Goal: Task Accomplishment & Management: Manage account settings

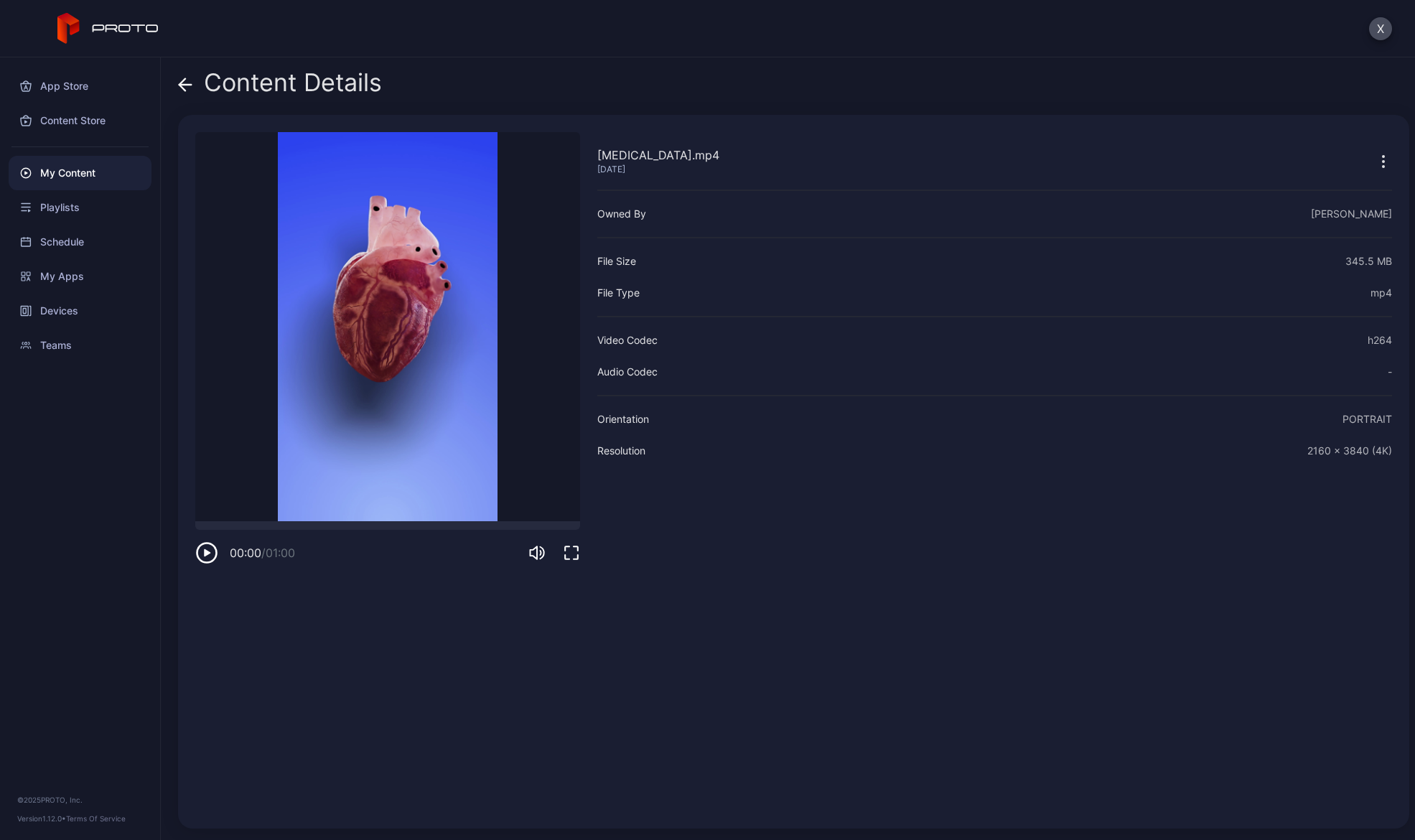
click at [80, 171] on div "My Content" at bounding box center [80, 173] width 143 height 34
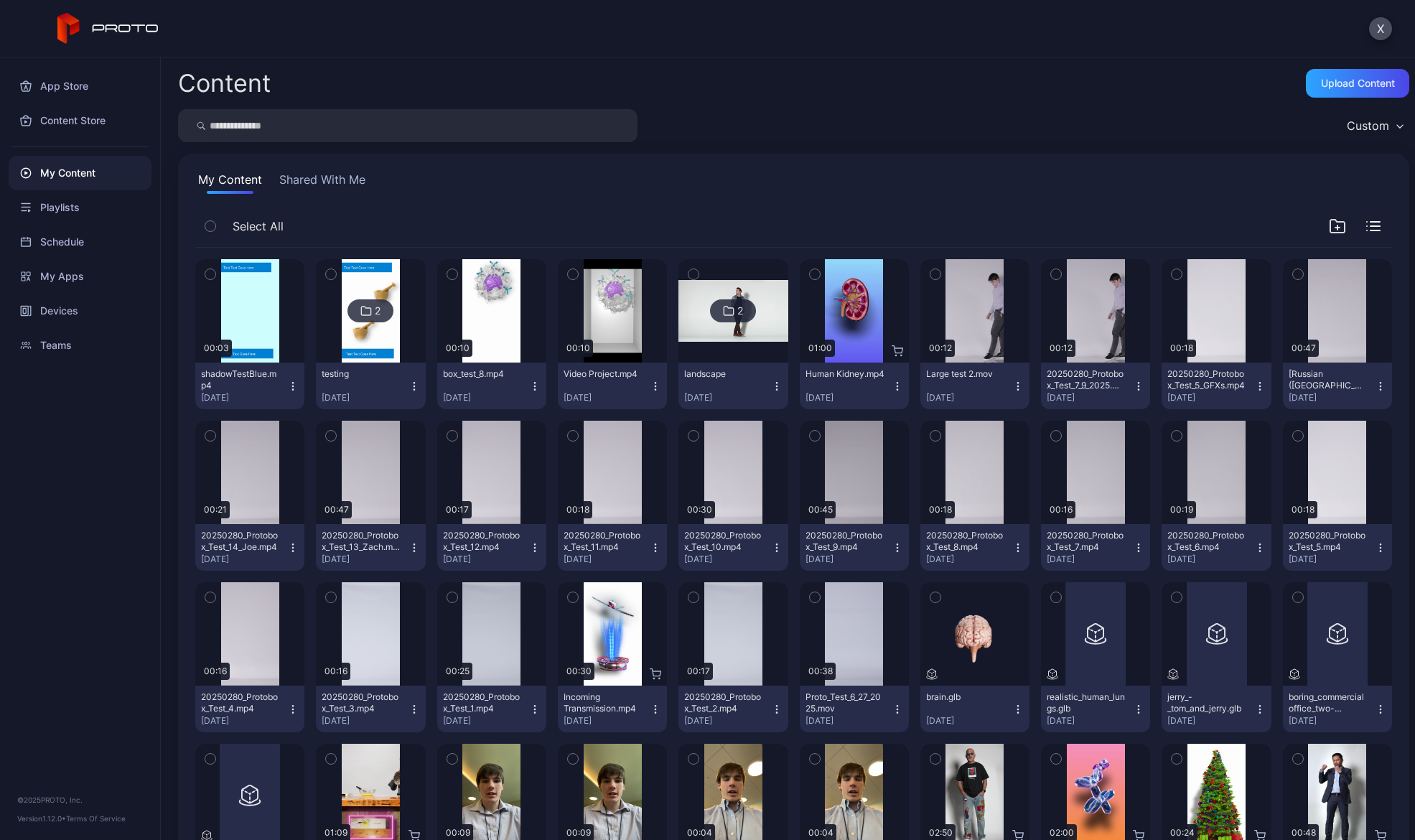
click at [291, 384] on icon "button" at bounding box center [292, 385] width 12 height 12
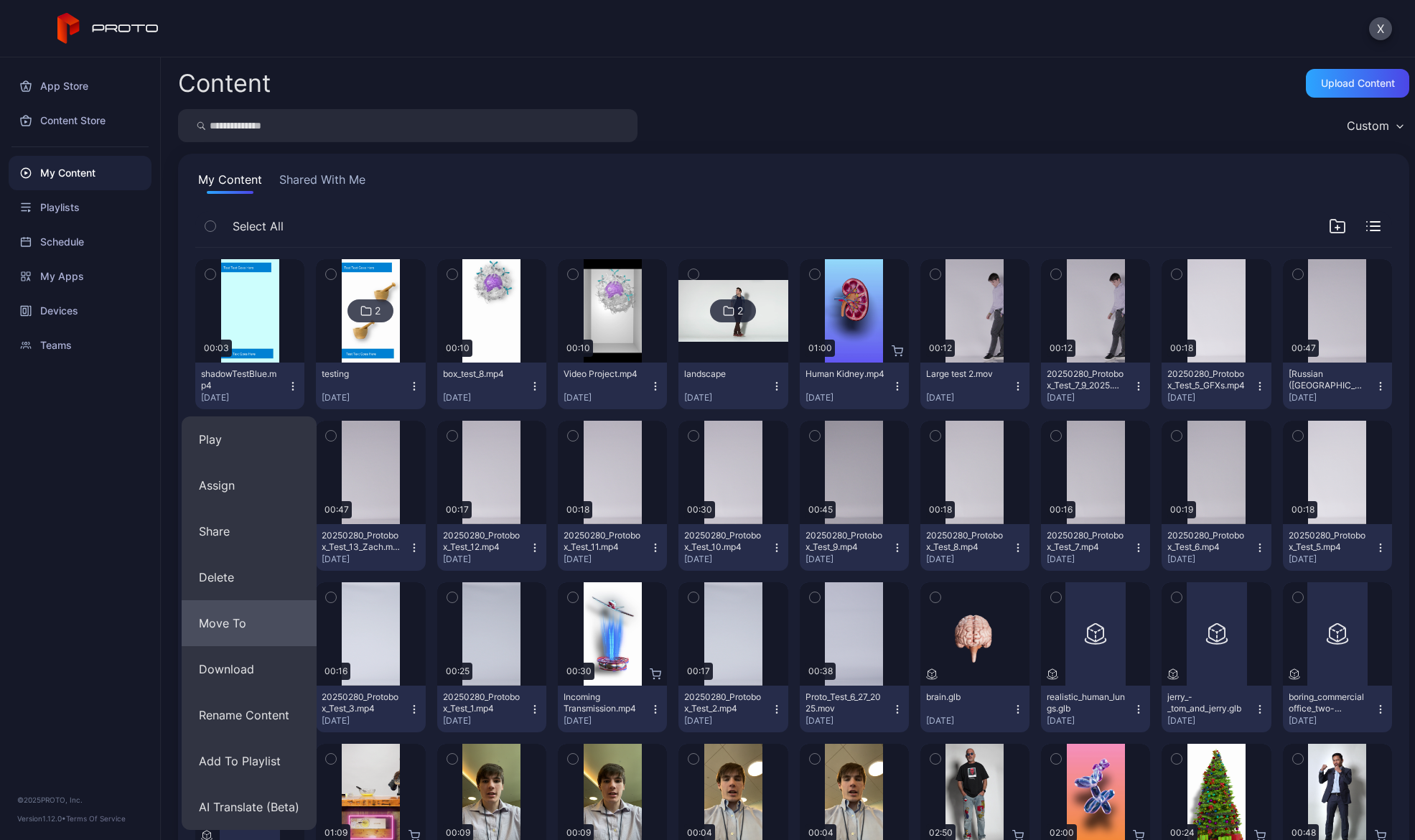
click at [254, 621] on button "Move To" at bounding box center [249, 622] width 135 height 46
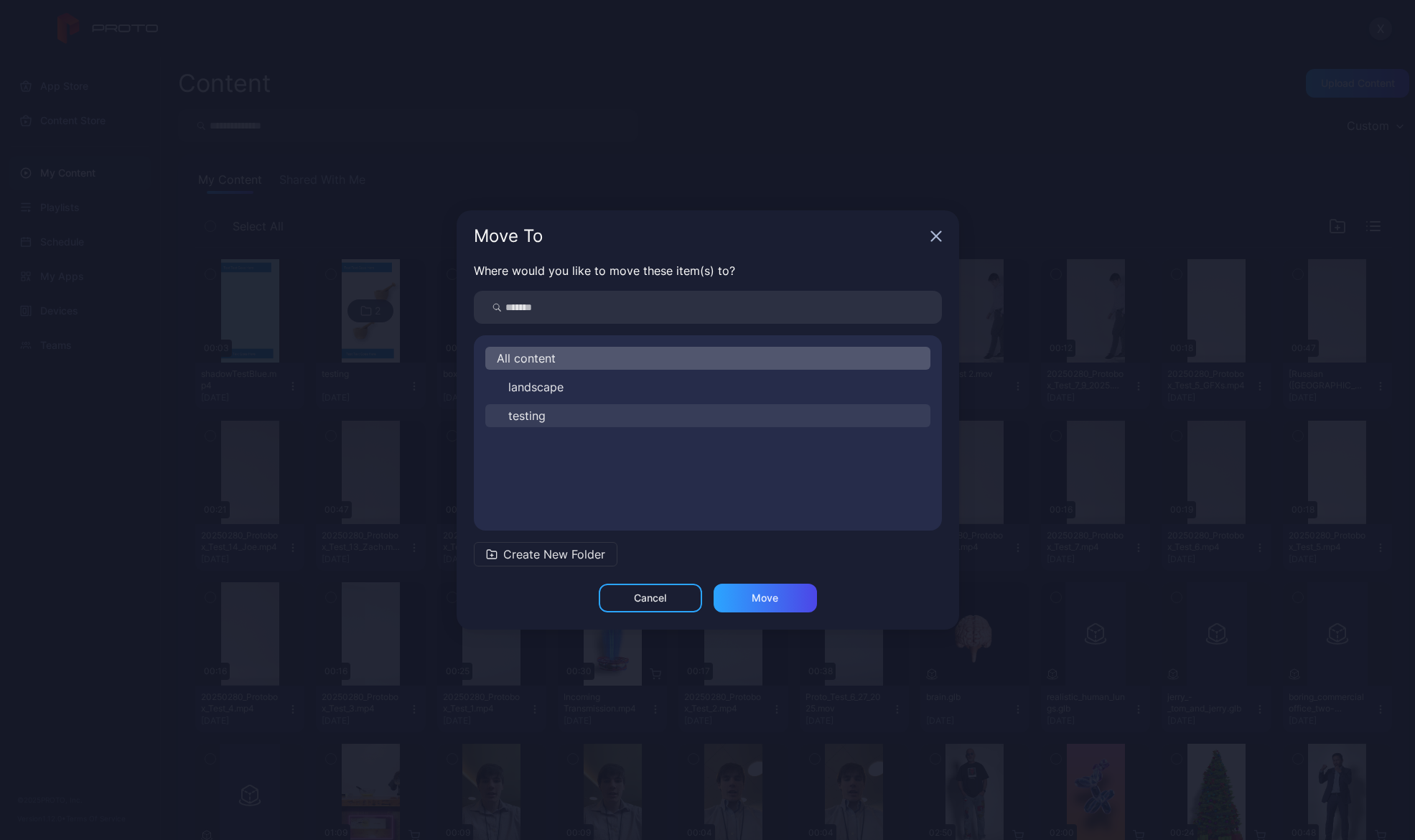
click at [545, 416] on span "testing" at bounding box center [527, 415] width 38 height 17
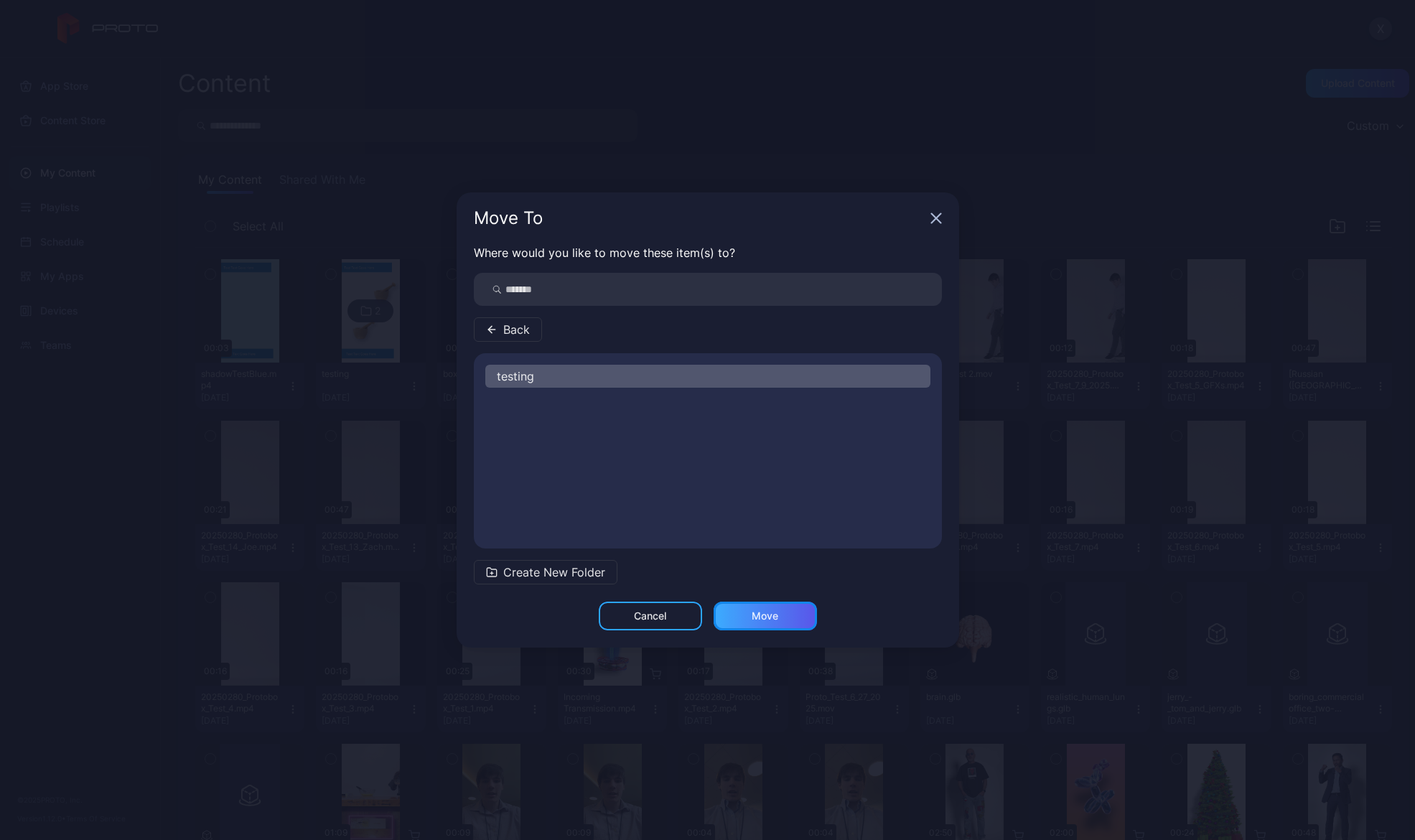
click at [752, 614] on div "Move" at bounding box center [765, 616] width 27 height 12
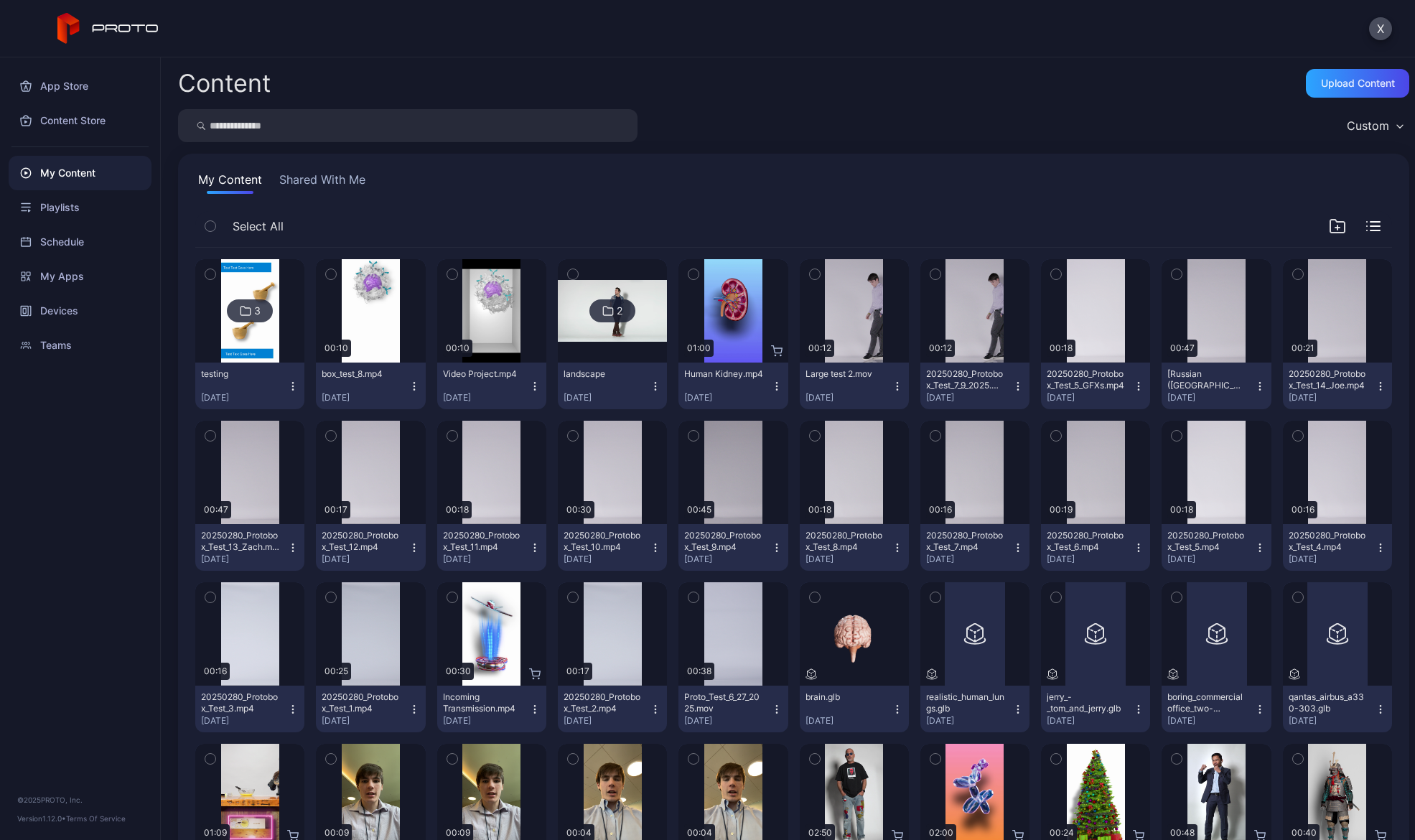
click at [747, 194] on div "My Content Shared With Me Select All 3 testing [DATE] Preview 00:10 box_test_8.…" at bounding box center [794, 619] width 1231 height 931
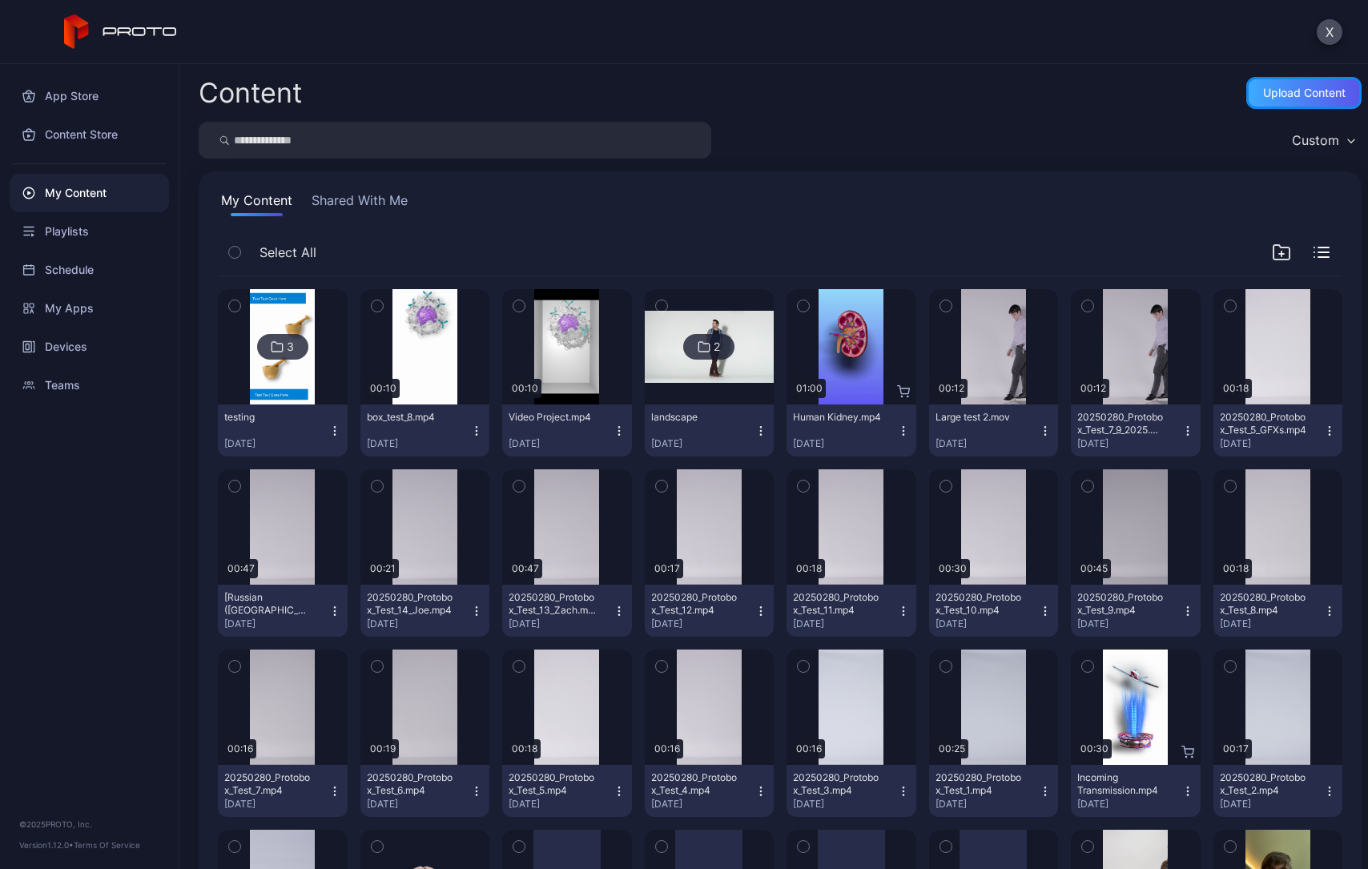
click at [1274, 88] on div "Upload Content" at bounding box center [1304, 92] width 82 height 13
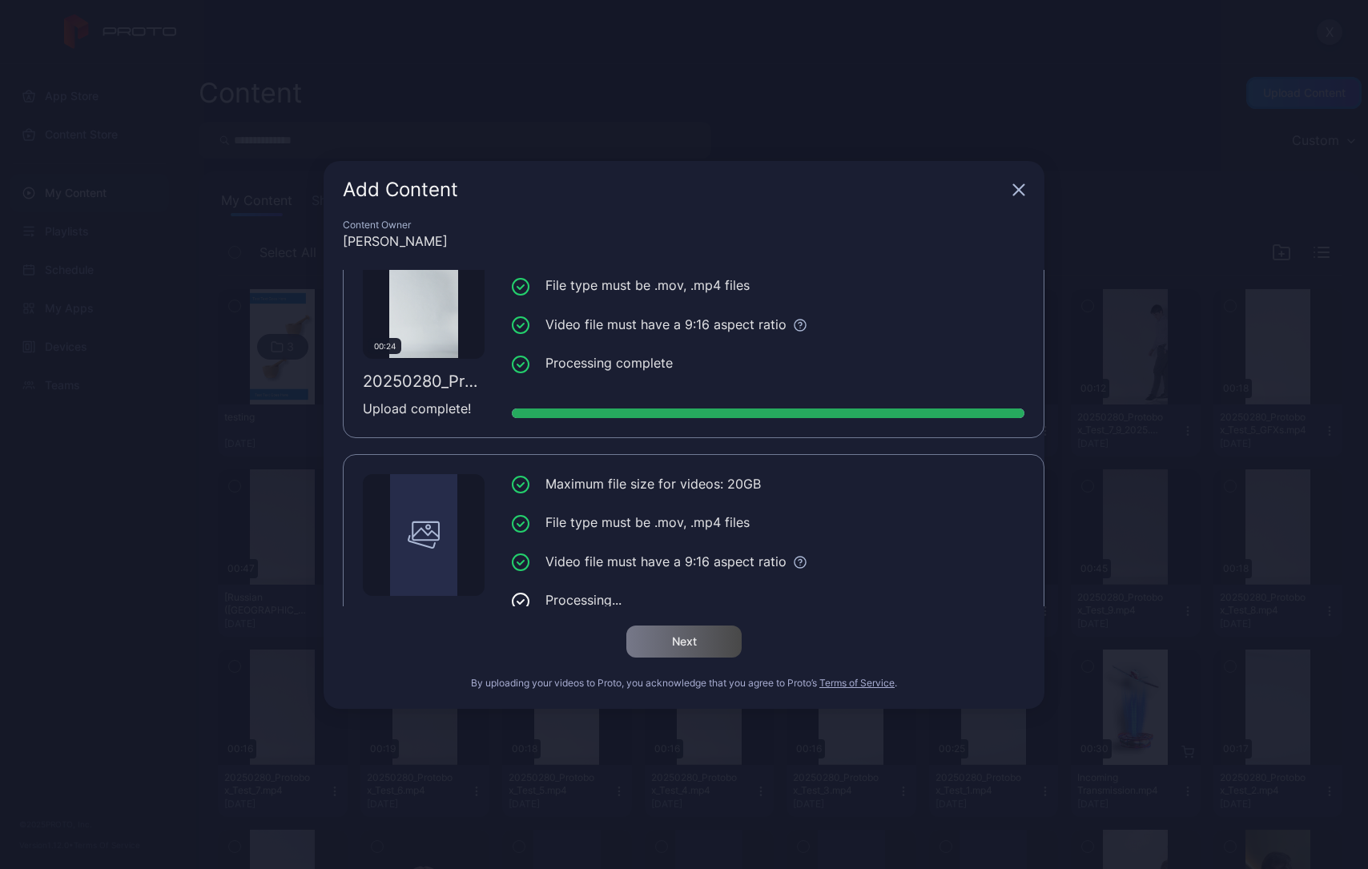
scroll to position [122, 0]
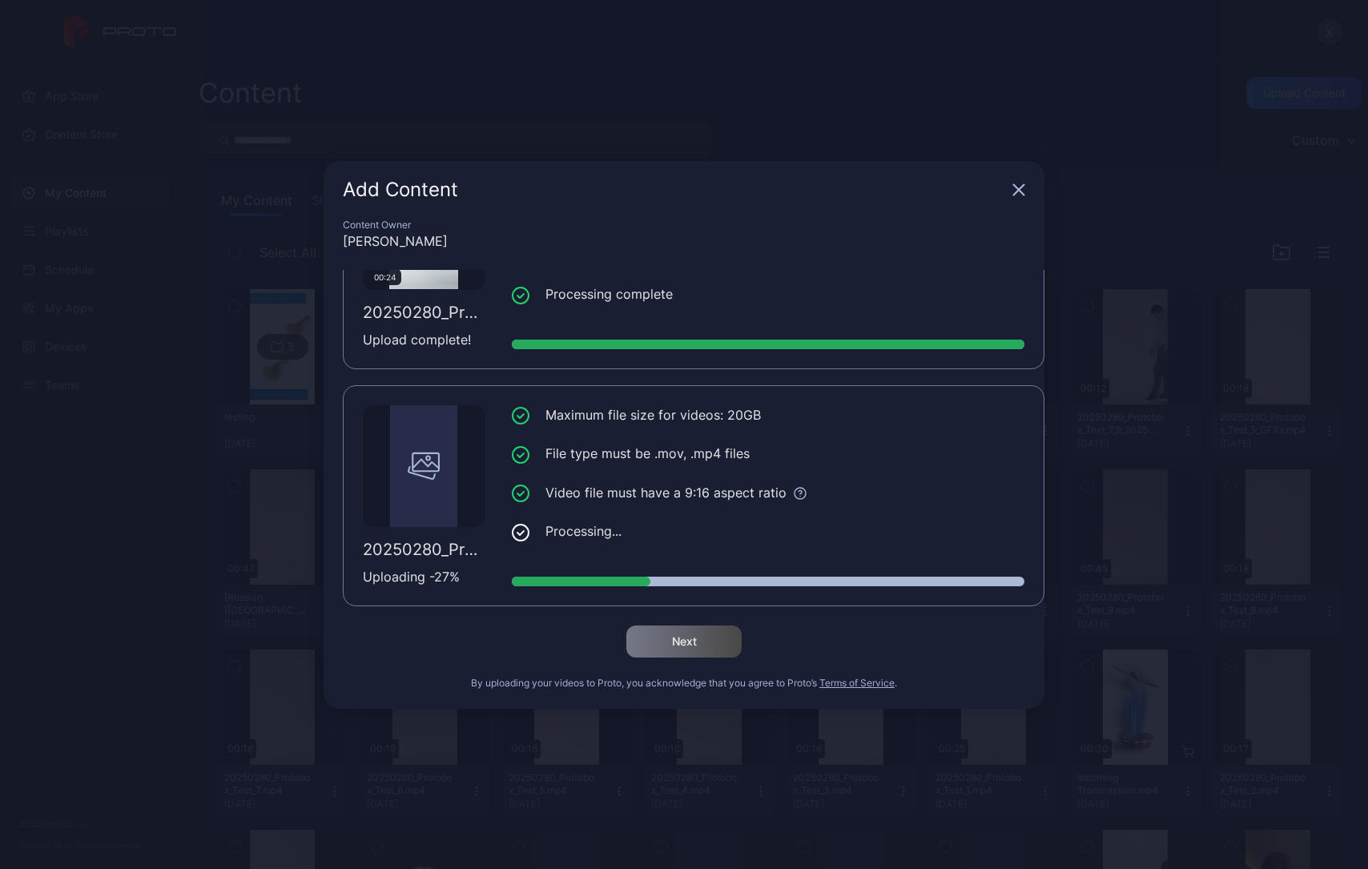
click at [1019, 188] on icon "button" at bounding box center [1019, 189] width 10 height 10
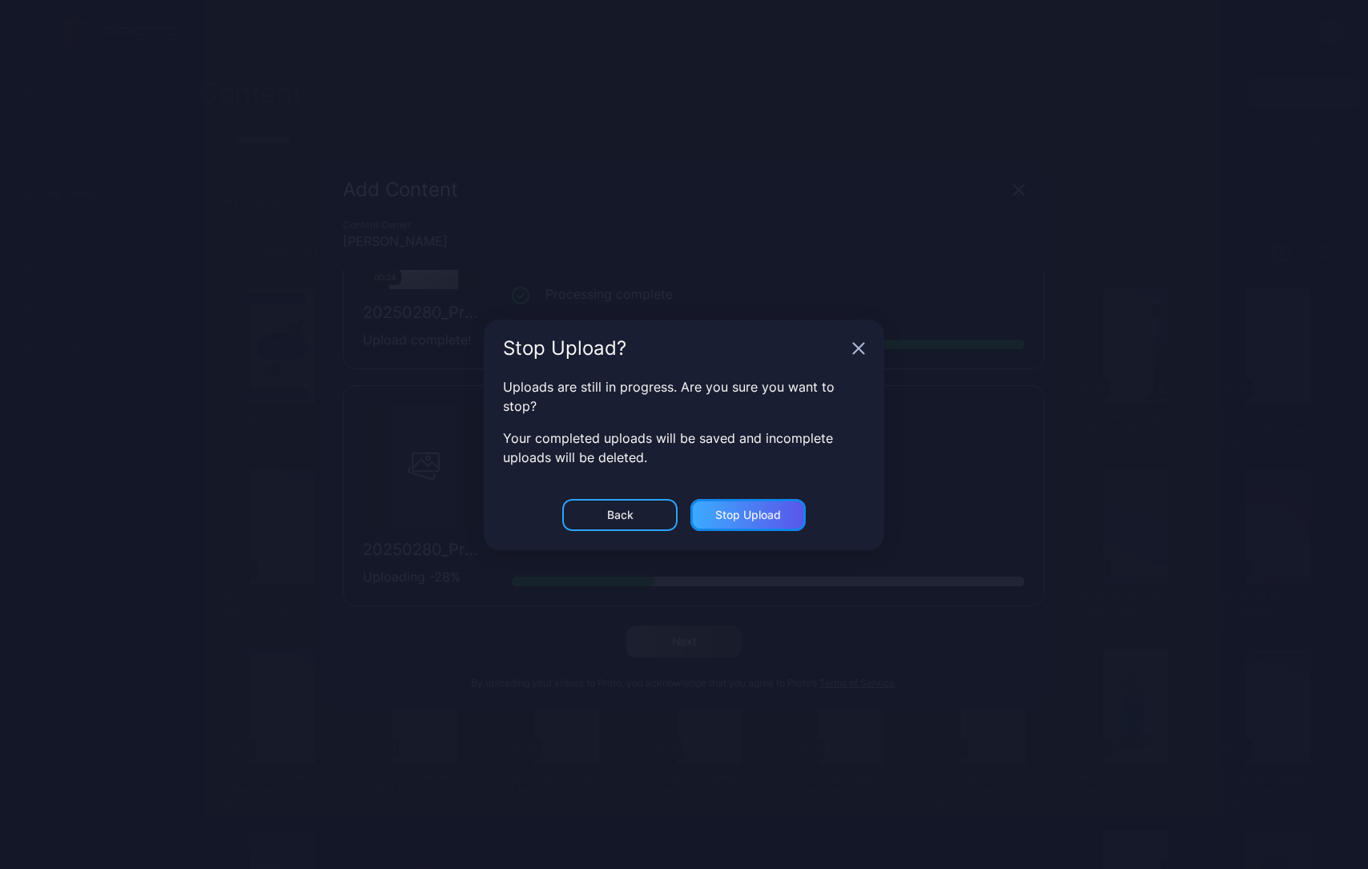
click at [721, 514] on div "Stop Upload" at bounding box center [748, 514] width 66 height 13
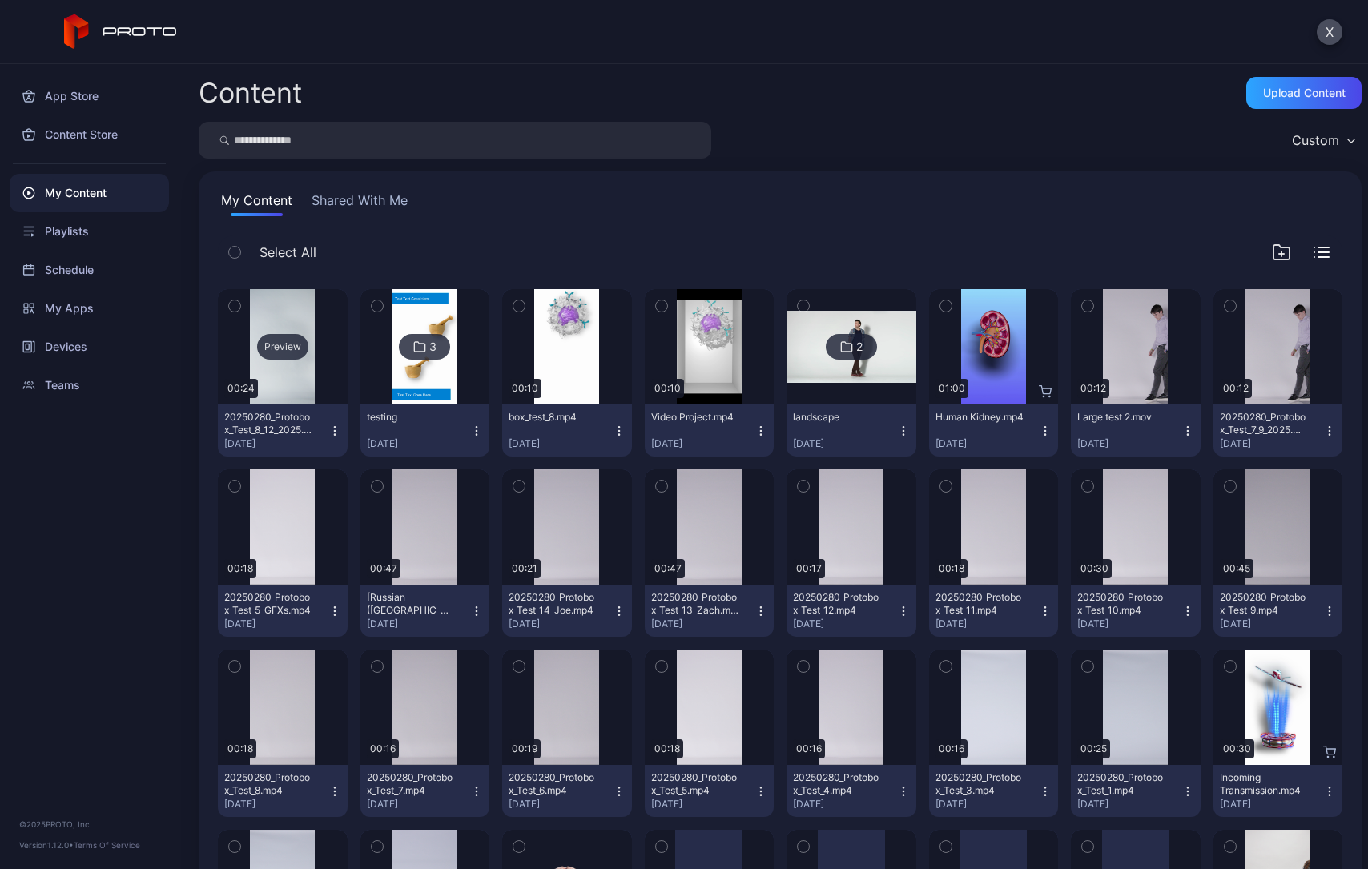
drag, startPoint x: 306, startPoint y: 364, endPoint x: 294, endPoint y: 331, distance: 35.0
click at [294, 331] on div "Preview" at bounding box center [283, 346] width 130 height 115
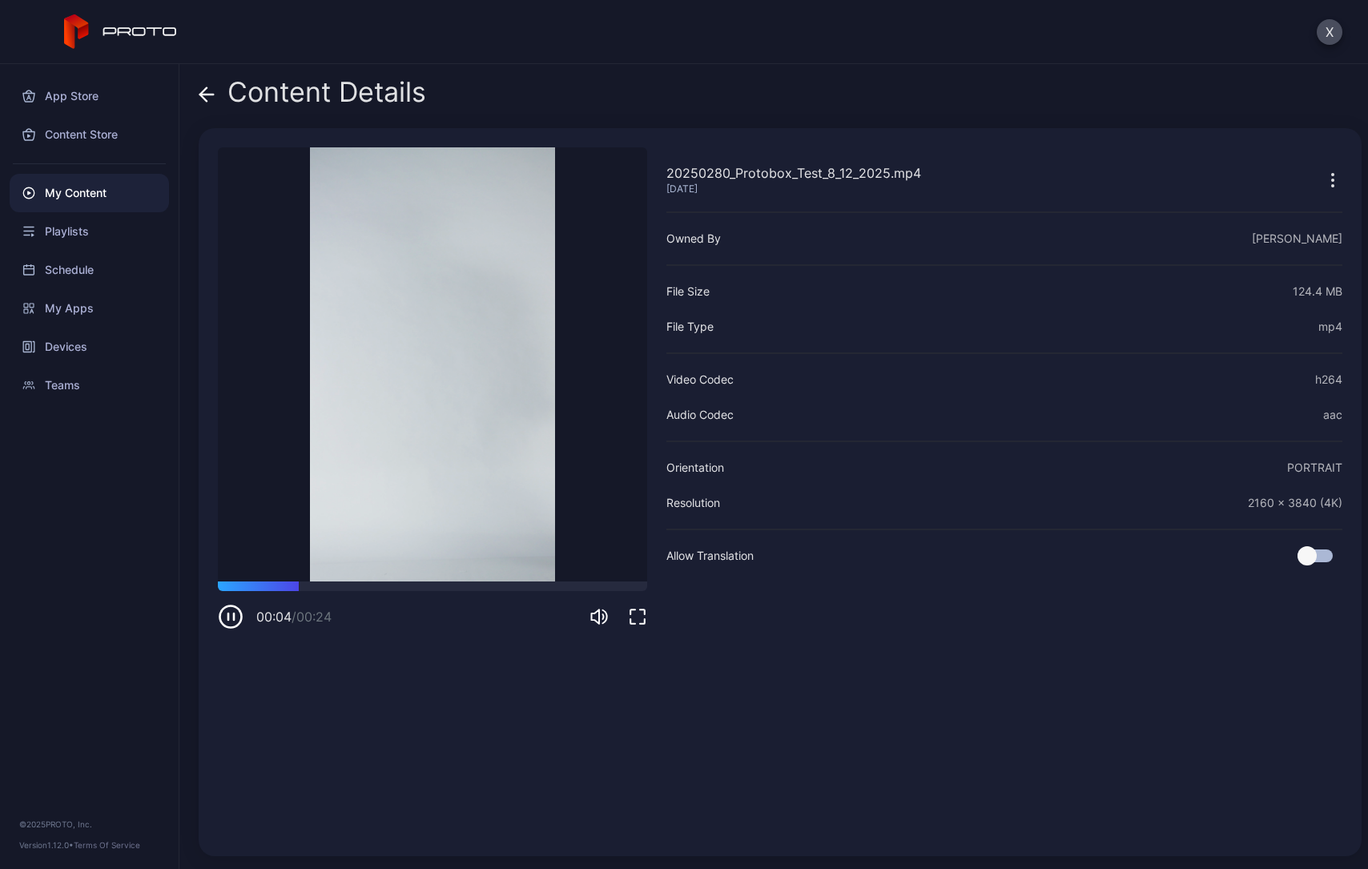
click at [234, 618] on icon "button" at bounding box center [234, 616] width 0 height 6
click at [207, 91] on icon at bounding box center [207, 94] width 16 height 16
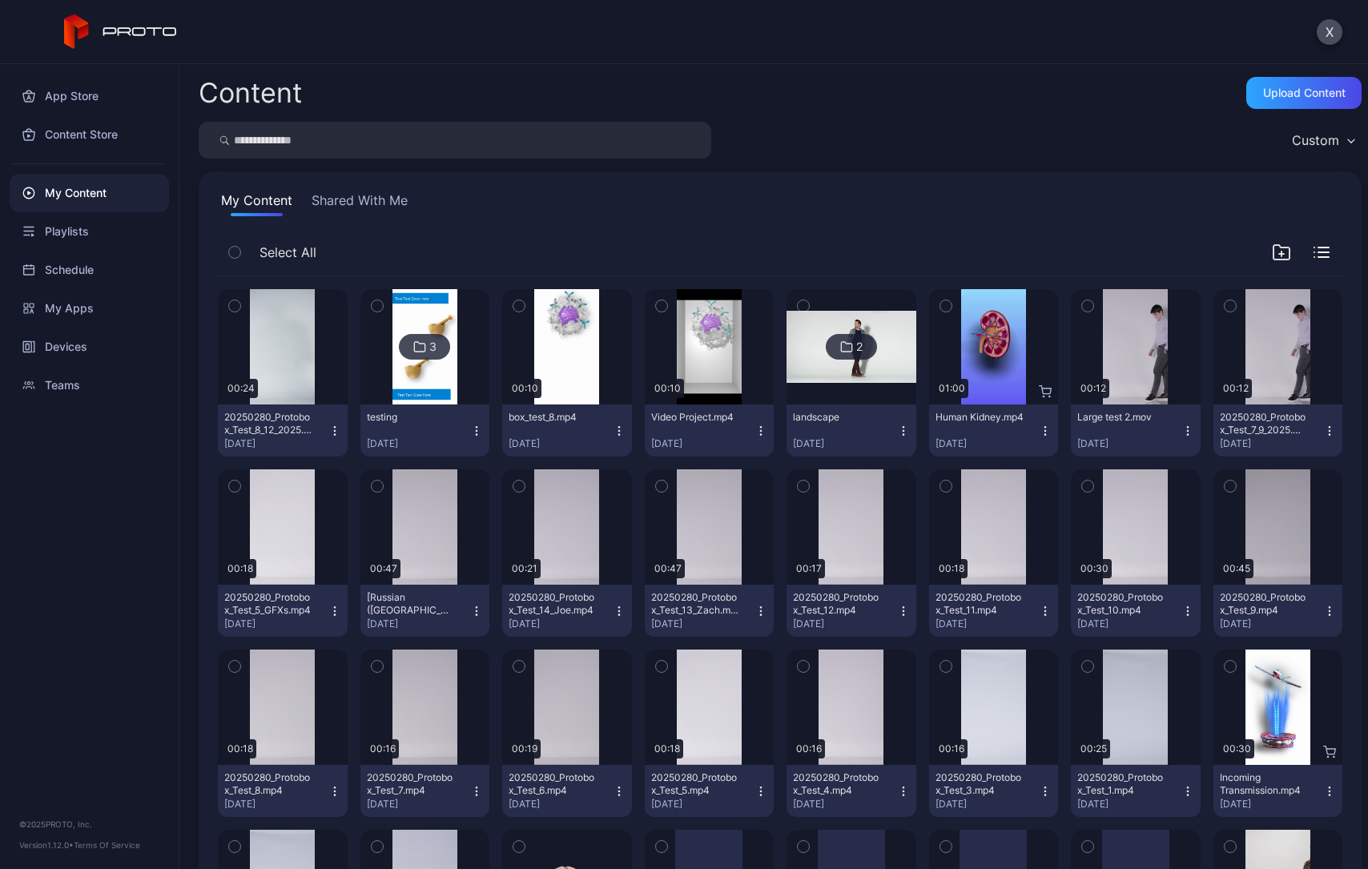
drag, startPoint x: 305, startPoint y: 355, endPoint x: 672, endPoint y: 191, distance: 401.5
click at [671, 191] on div "My Content Shared With Me Select All Preview 00:24 20250280_Protobox_Test_8_12_…" at bounding box center [780, 780] width 1163 height 1218
click at [331, 425] on icon "button" at bounding box center [334, 430] width 13 height 13
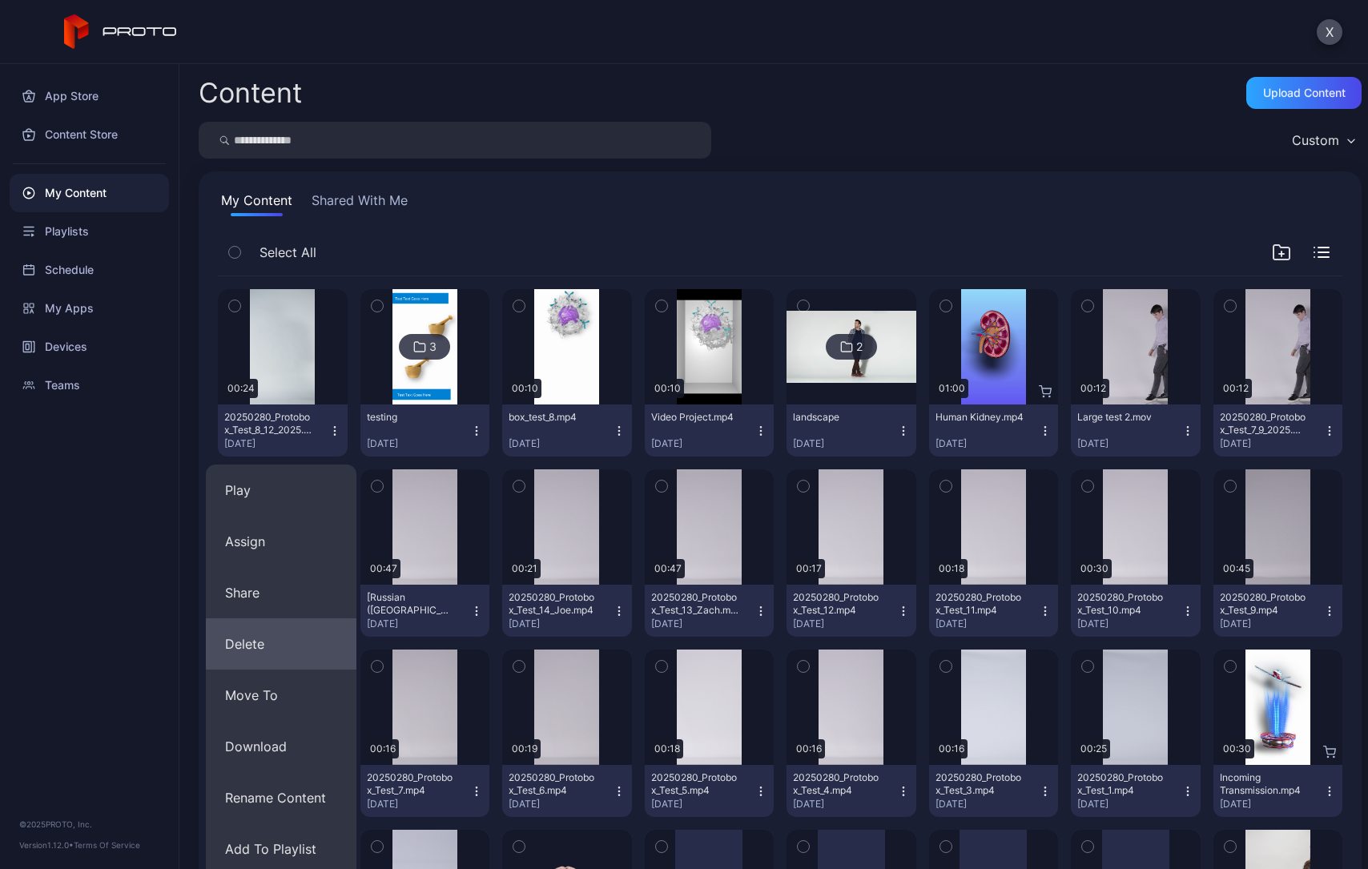
click at [267, 637] on button "Delete" at bounding box center [281, 643] width 151 height 51
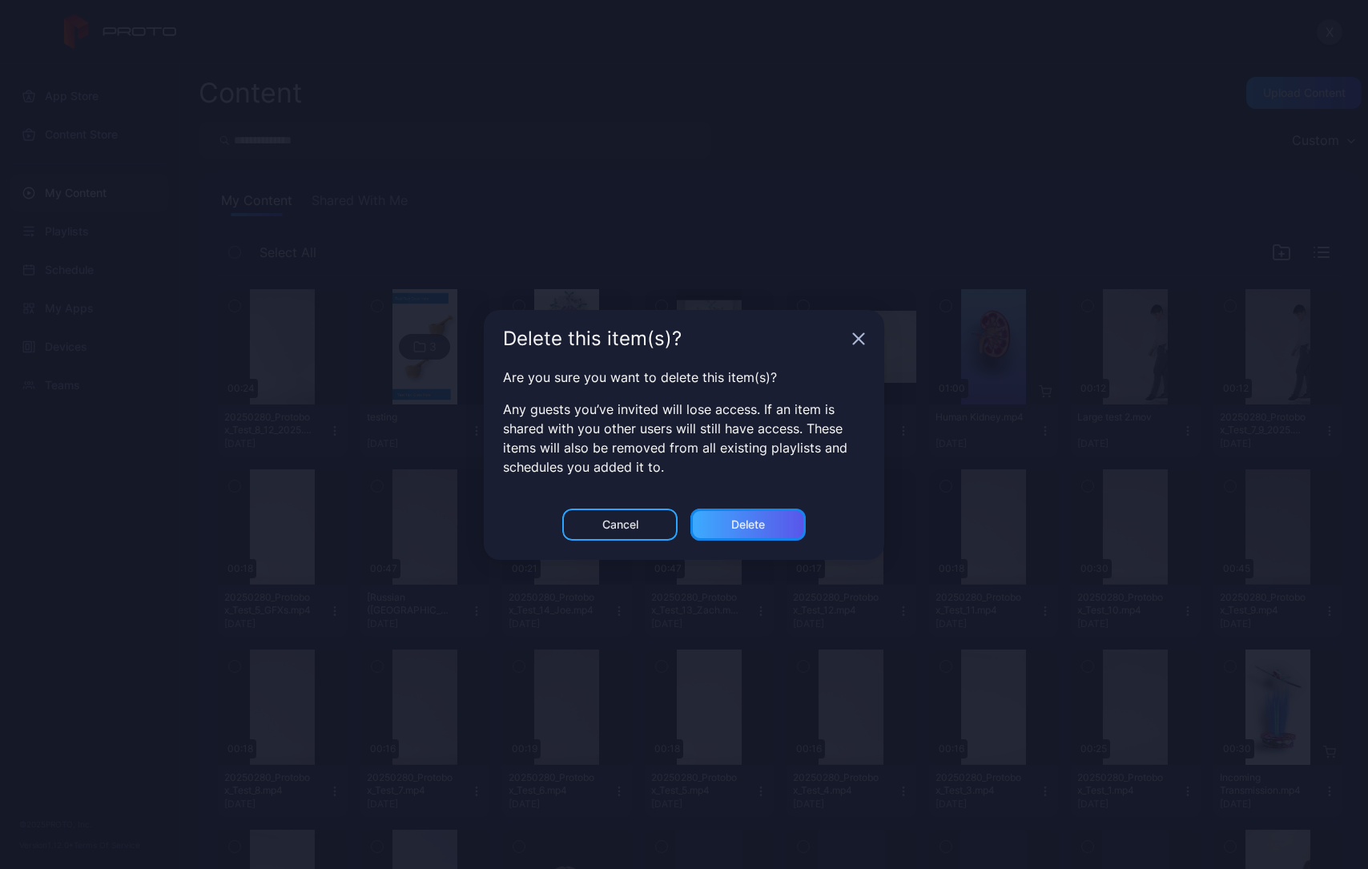
click at [726, 528] on div "Delete" at bounding box center [747, 524] width 115 height 32
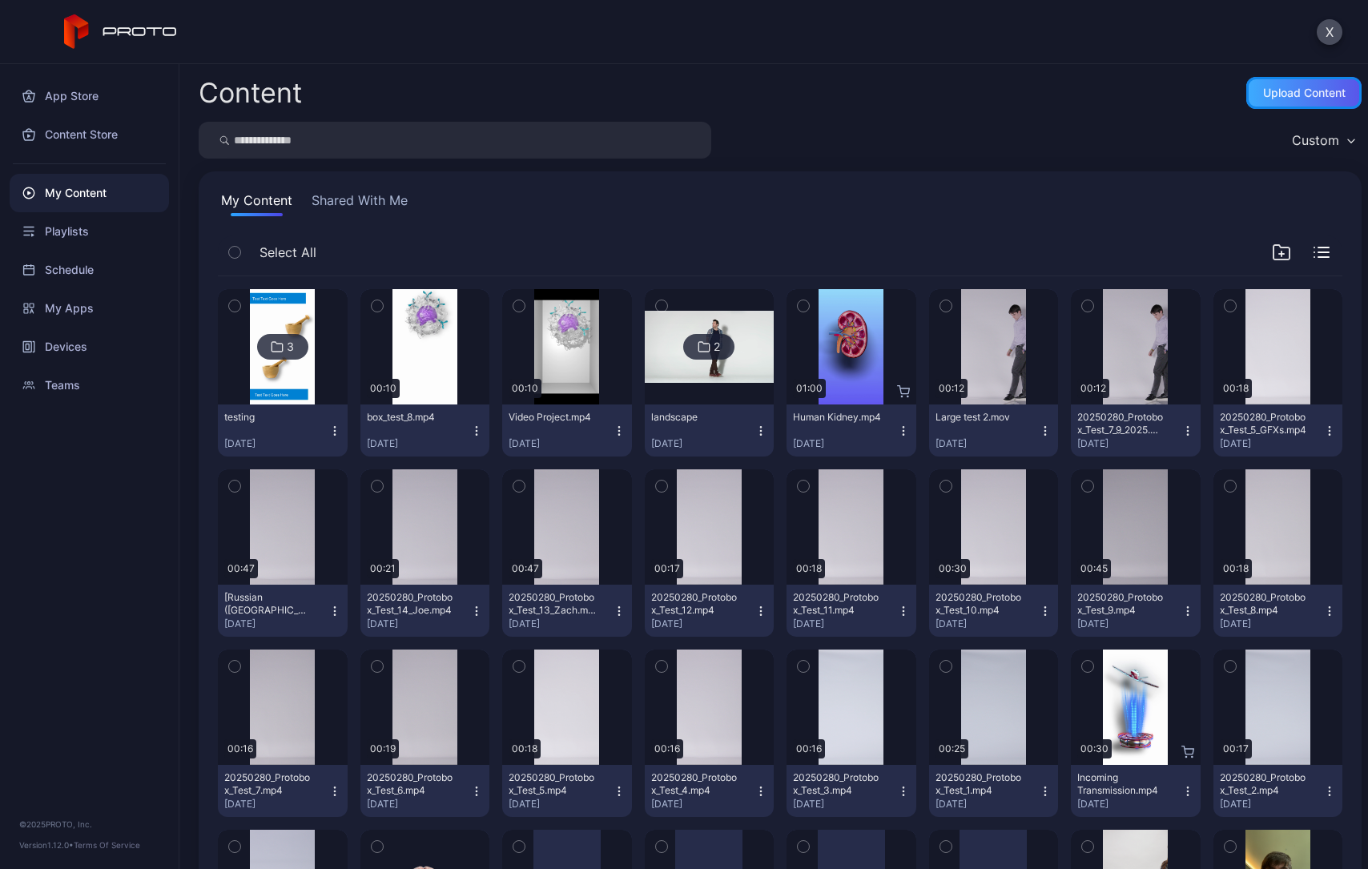
click at [1272, 92] on div "Upload Content" at bounding box center [1304, 92] width 82 height 13
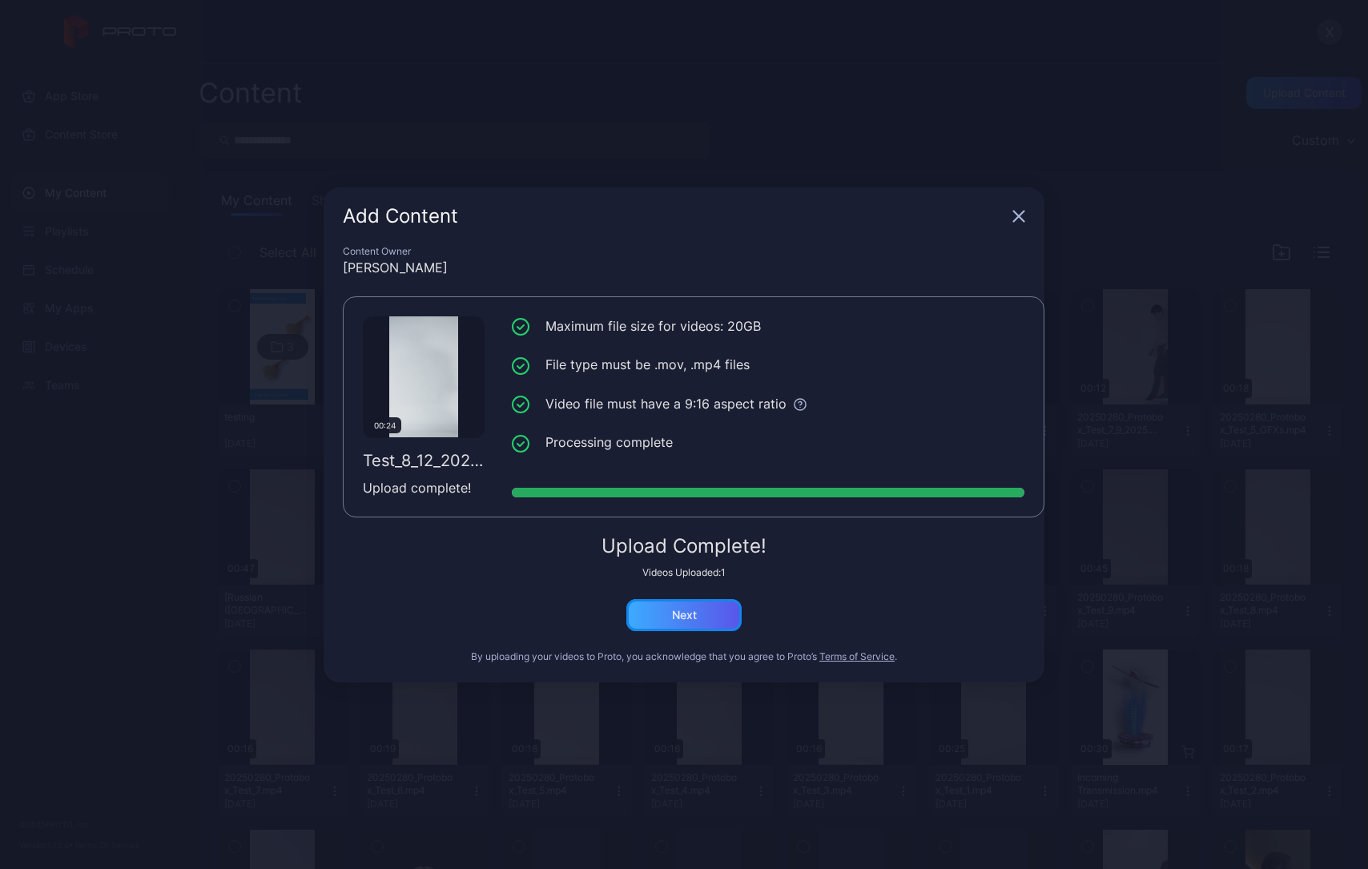
click at [700, 613] on div "Next" at bounding box center [683, 615] width 115 height 32
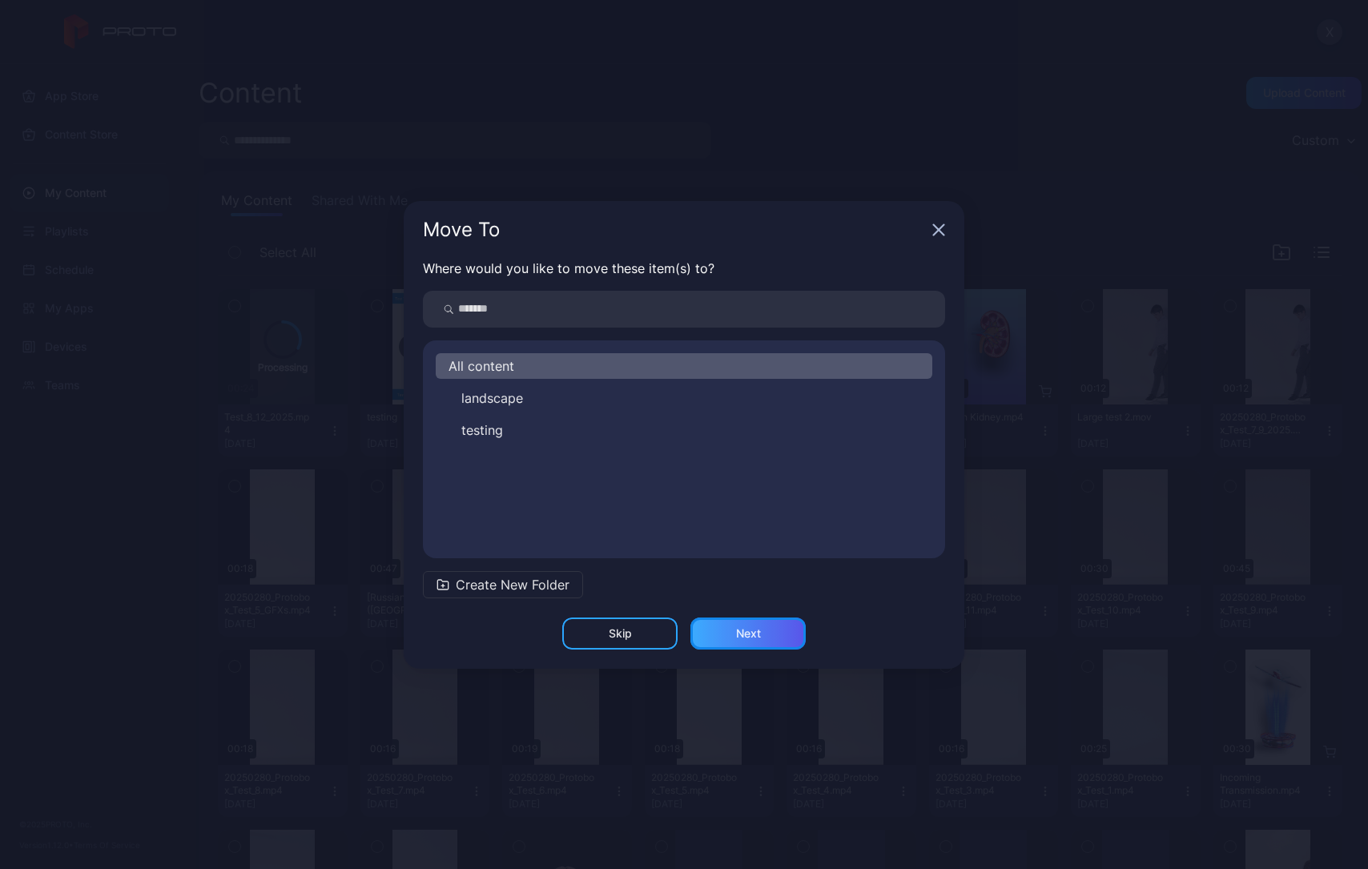
click at [753, 634] on div "Next" at bounding box center [748, 633] width 25 height 13
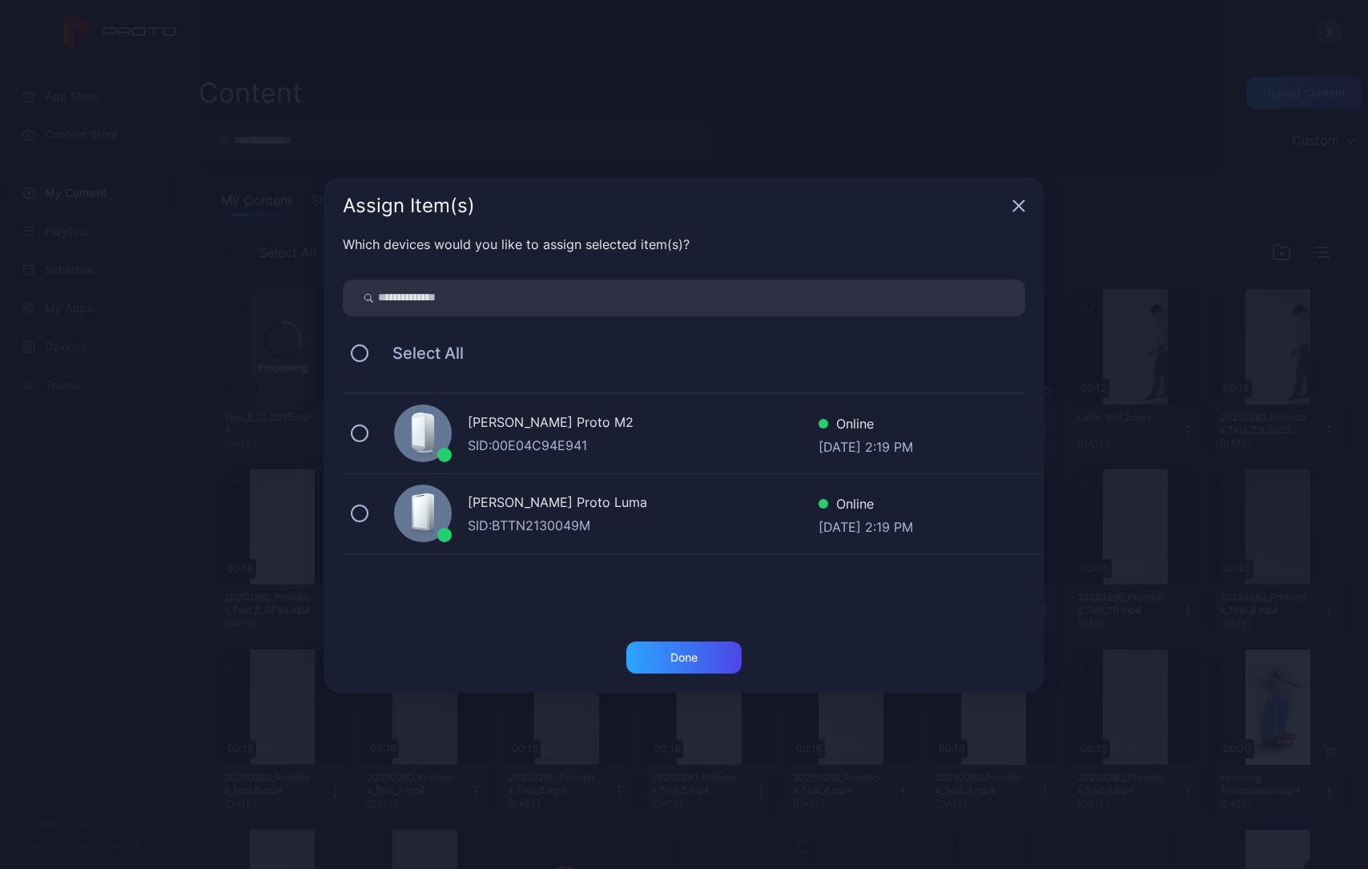
click at [455, 355] on span "Select All" at bounding box center [419, 352] width 87 height 19
click at [364, 354] on button at bounding box center [360, 353] width 18 height 18
click at [712, 660] on div "Done" at bounding box center [683, 657] width 115 height 32
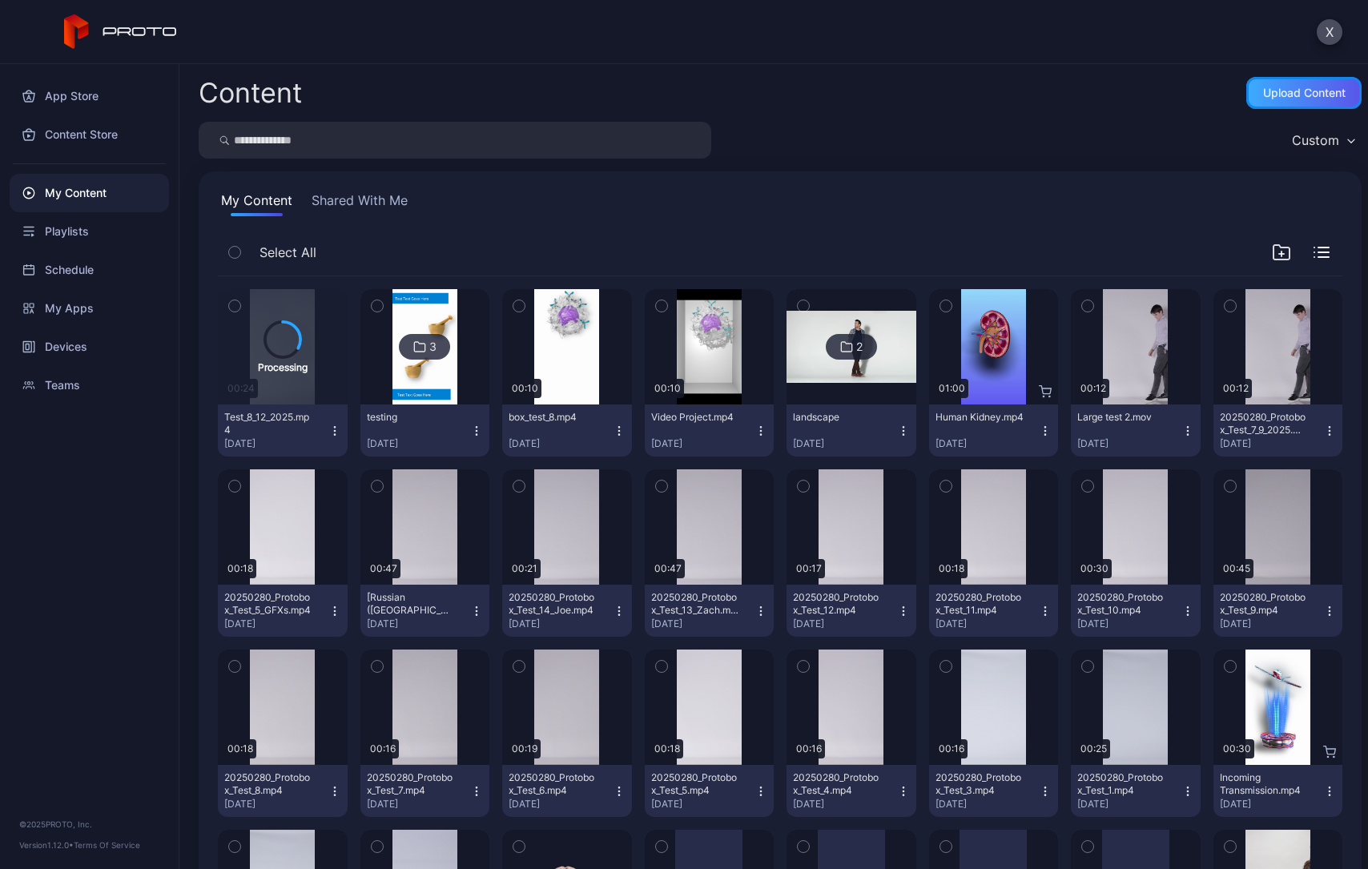
click at [1301, 92] on div "Upload Content" at bounding box center [1304, 92] width 82 height 13
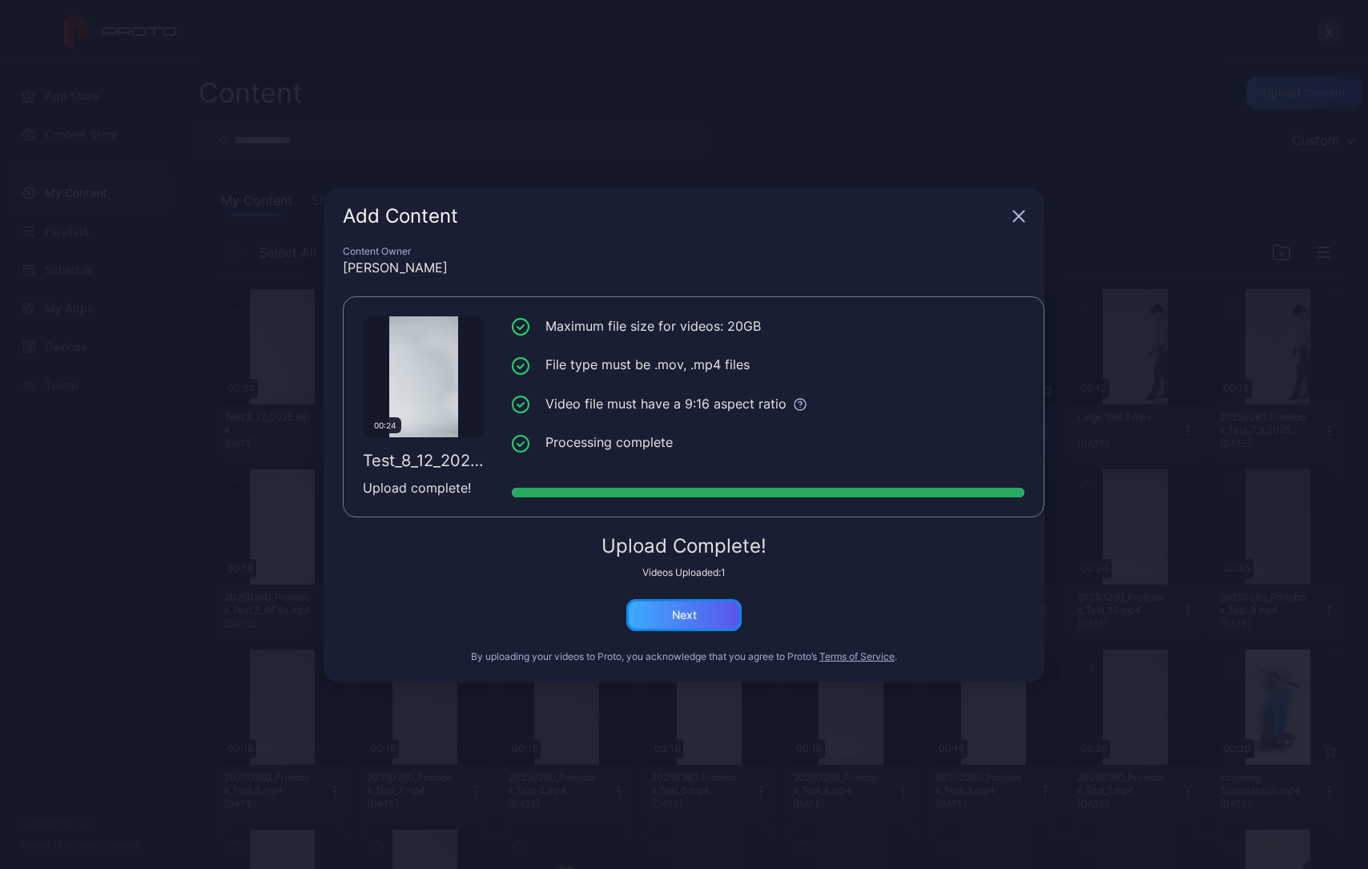
click at [693, 617] on div "Next" at bounding box center [684, 615] width 25 height 13
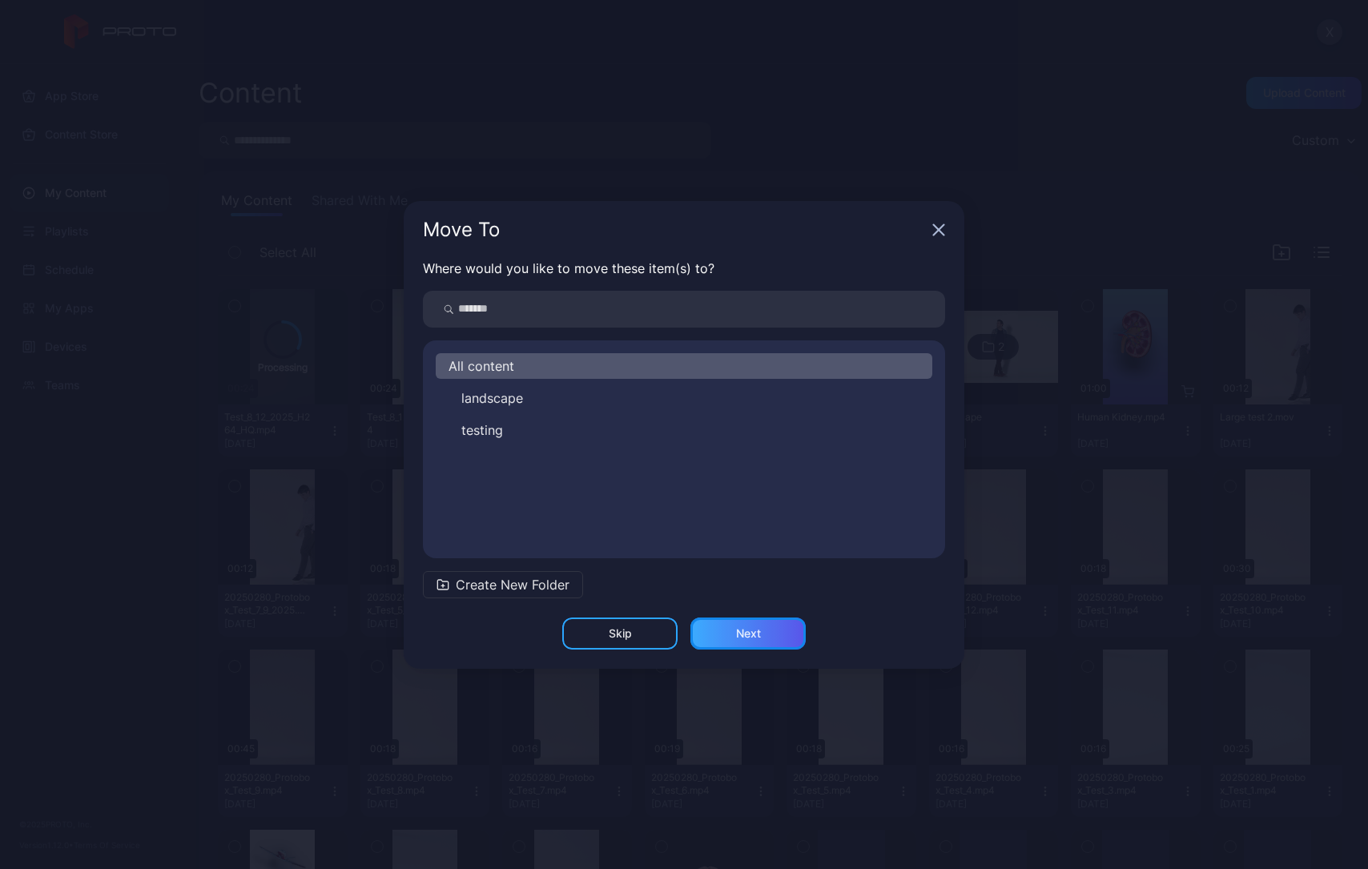
click at [752, 631] on div "Next" at bounding box center [748, 633] width 25 height 13
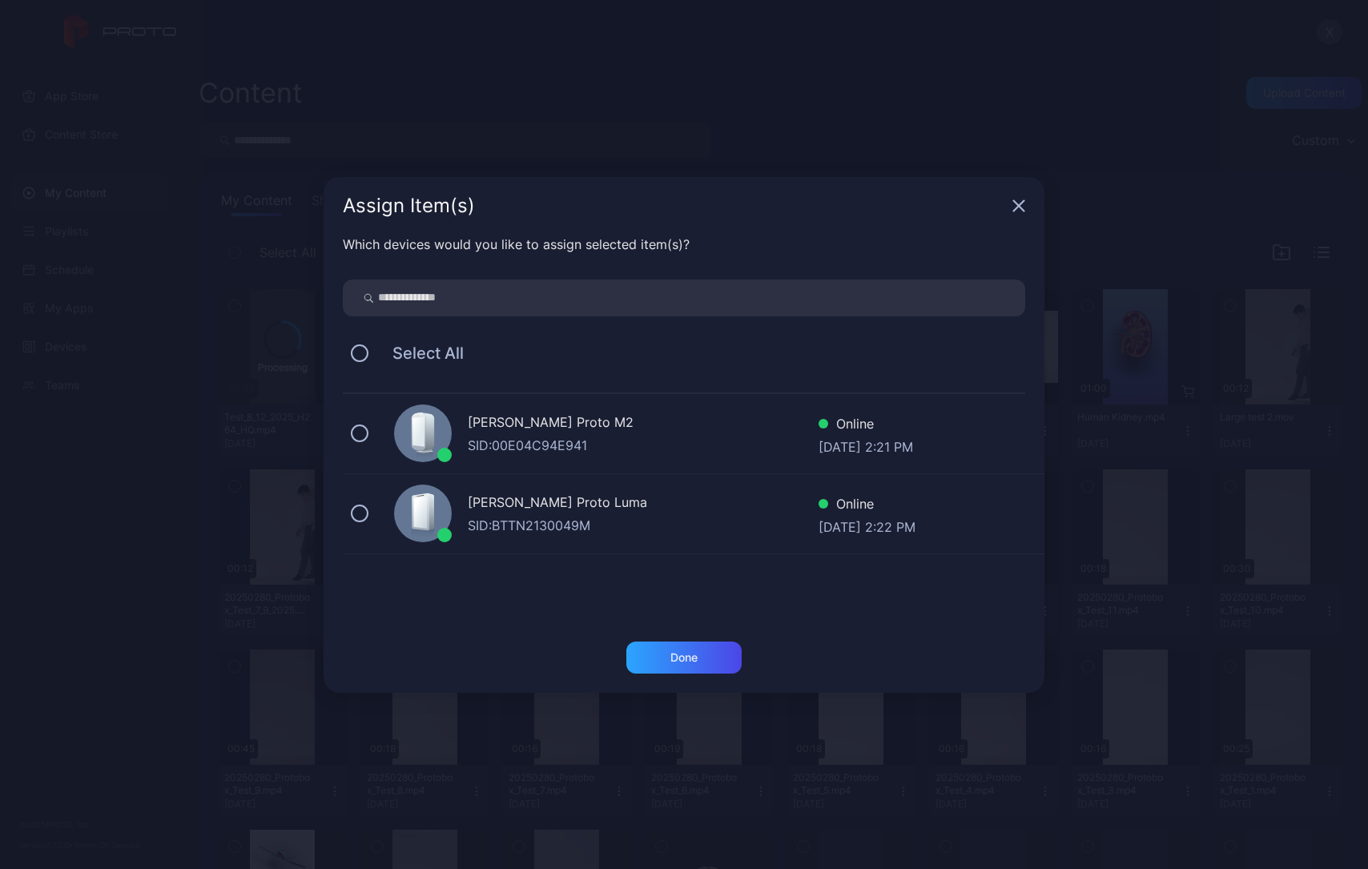
drag, startPoint x: 376, startPoint y: 356, endPoint x: 392, endPoint y: 359, distance: 15.4
click at [377, 356] on span "Select All" at bounding box center [419, 352] width 87 height 19
click at [357, 353] on button at bounding box center [360, 353] width 18 height 18
click at [666, 654] on div "Done" at bounding box center [683, 657] width 115 height 32
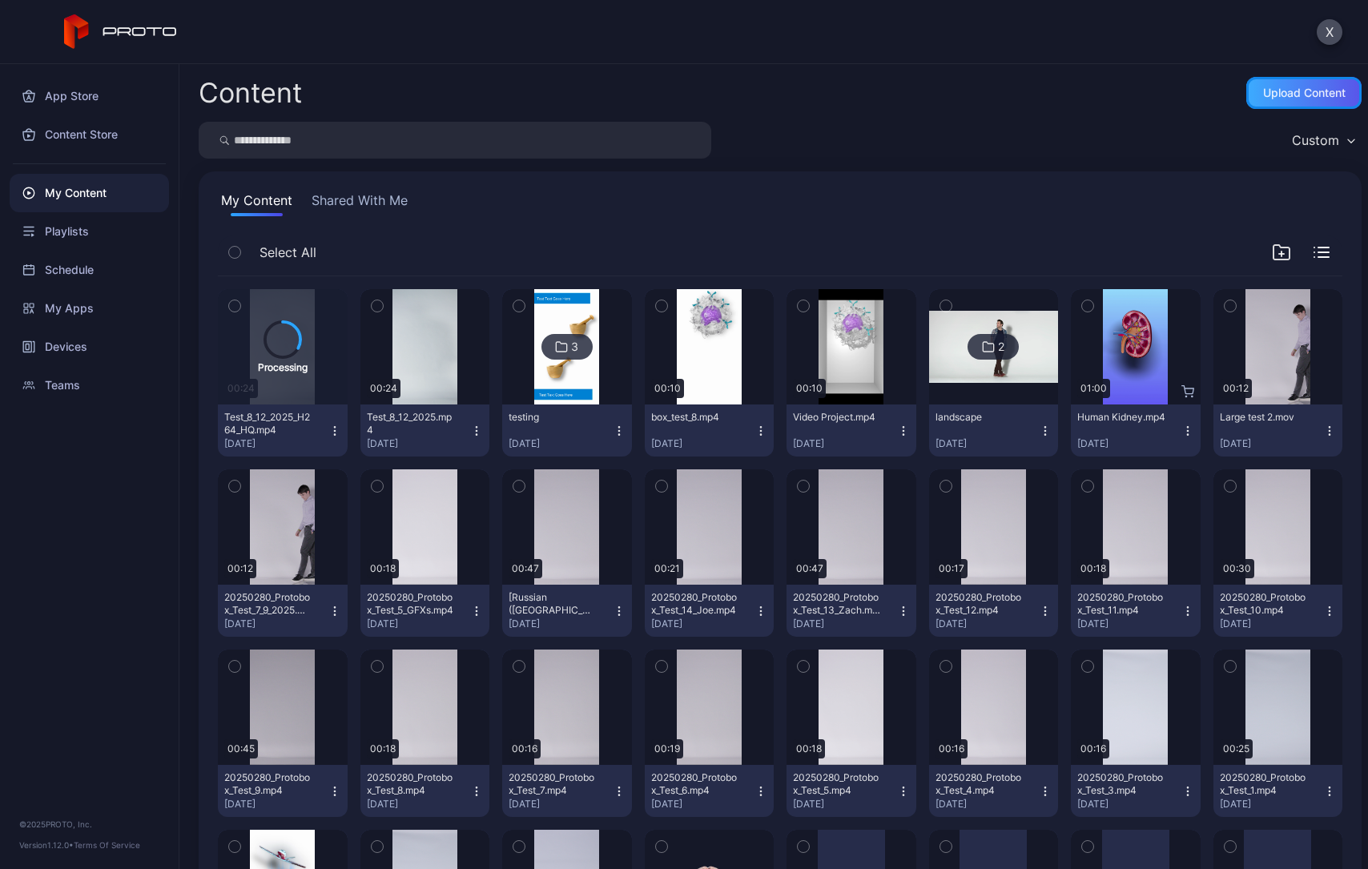
click at [1306, 98] on div "Upload Content" at bounding box center [1304, 92] width 82 height 13
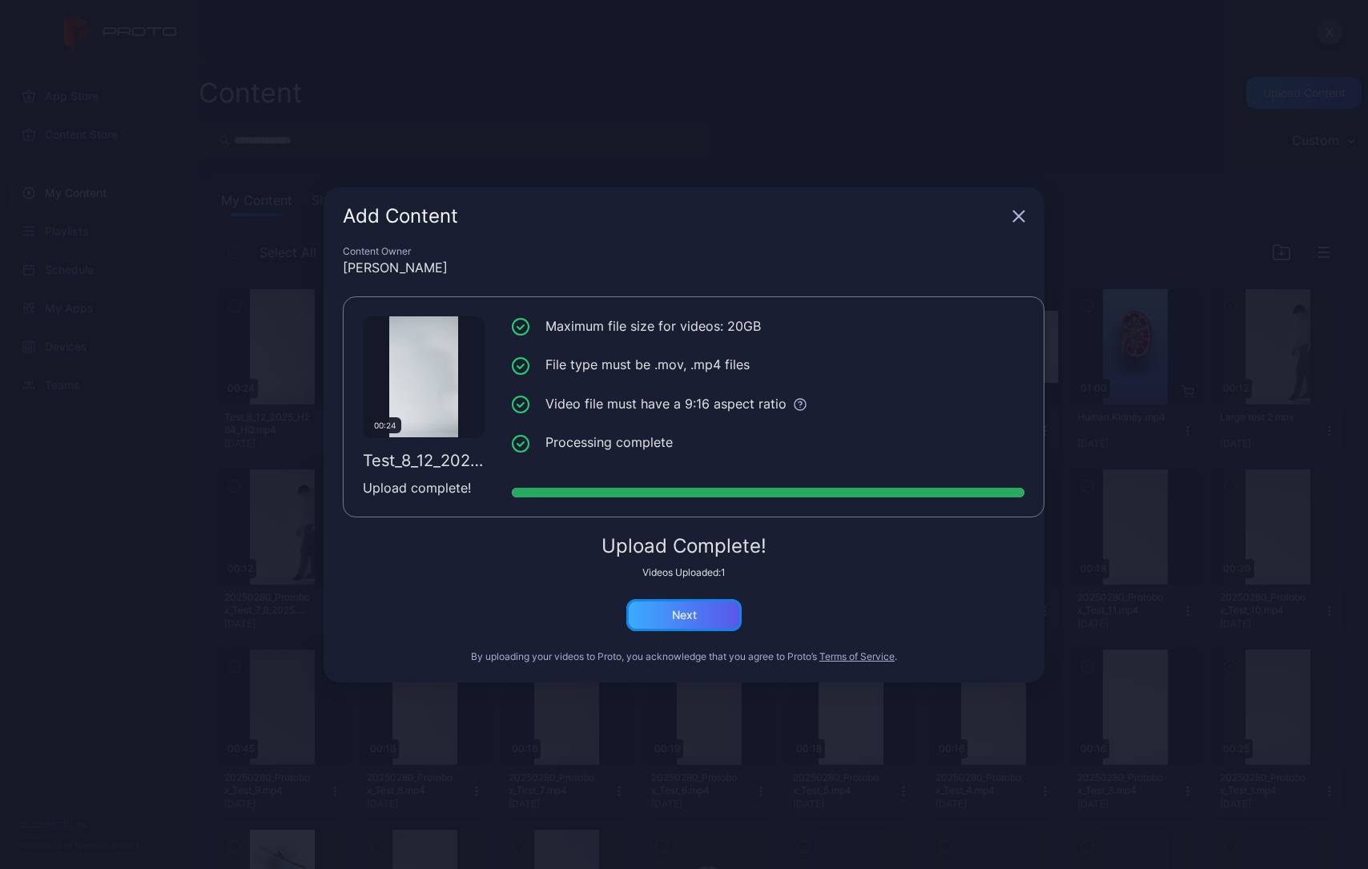
click at [642, 621] on div "Next" at bounding box center [683, 615] width 115 height 32
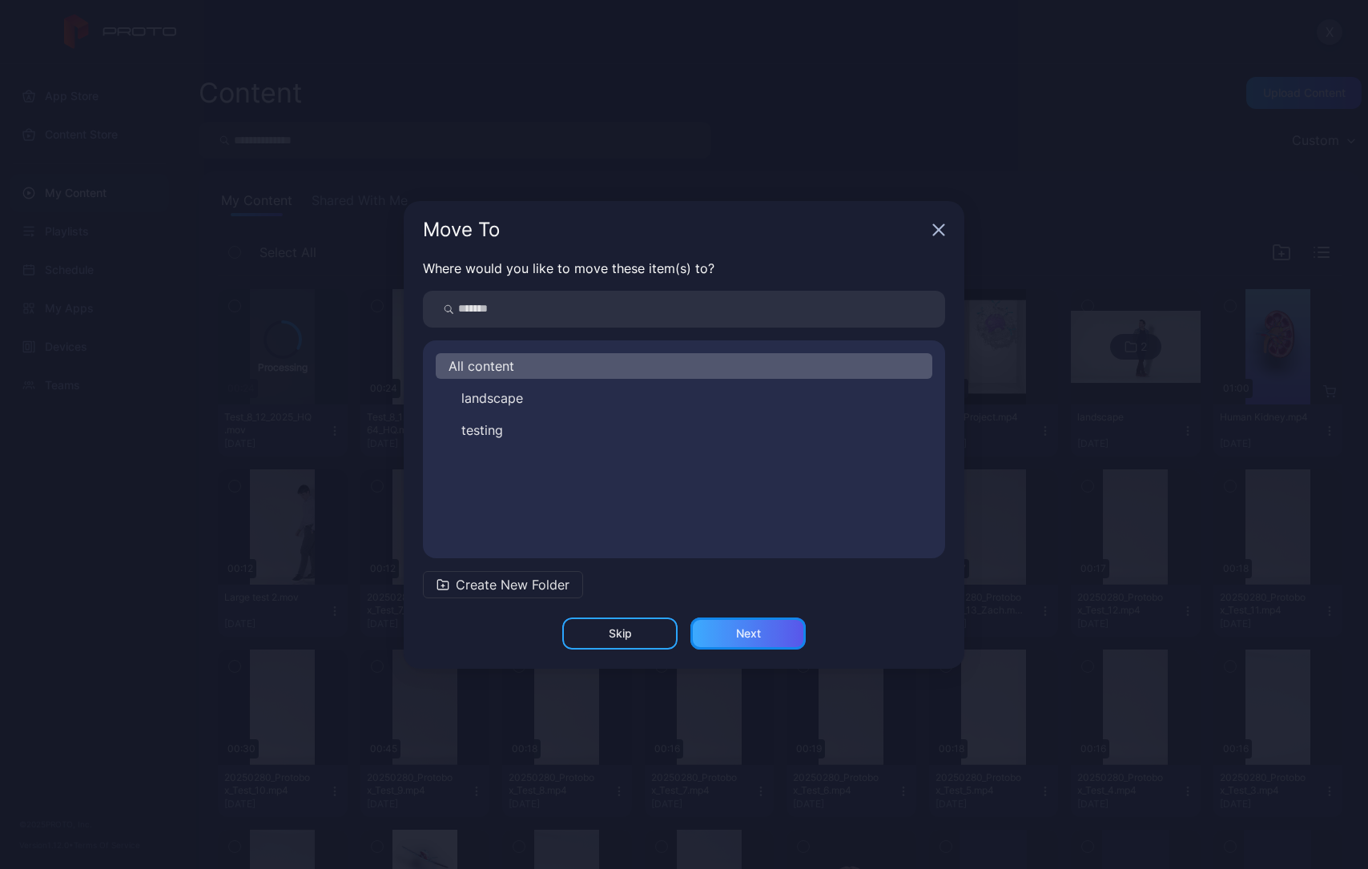
click at [753, 640] on div "Next" at bounding box center [747, 633] width 115 height 32
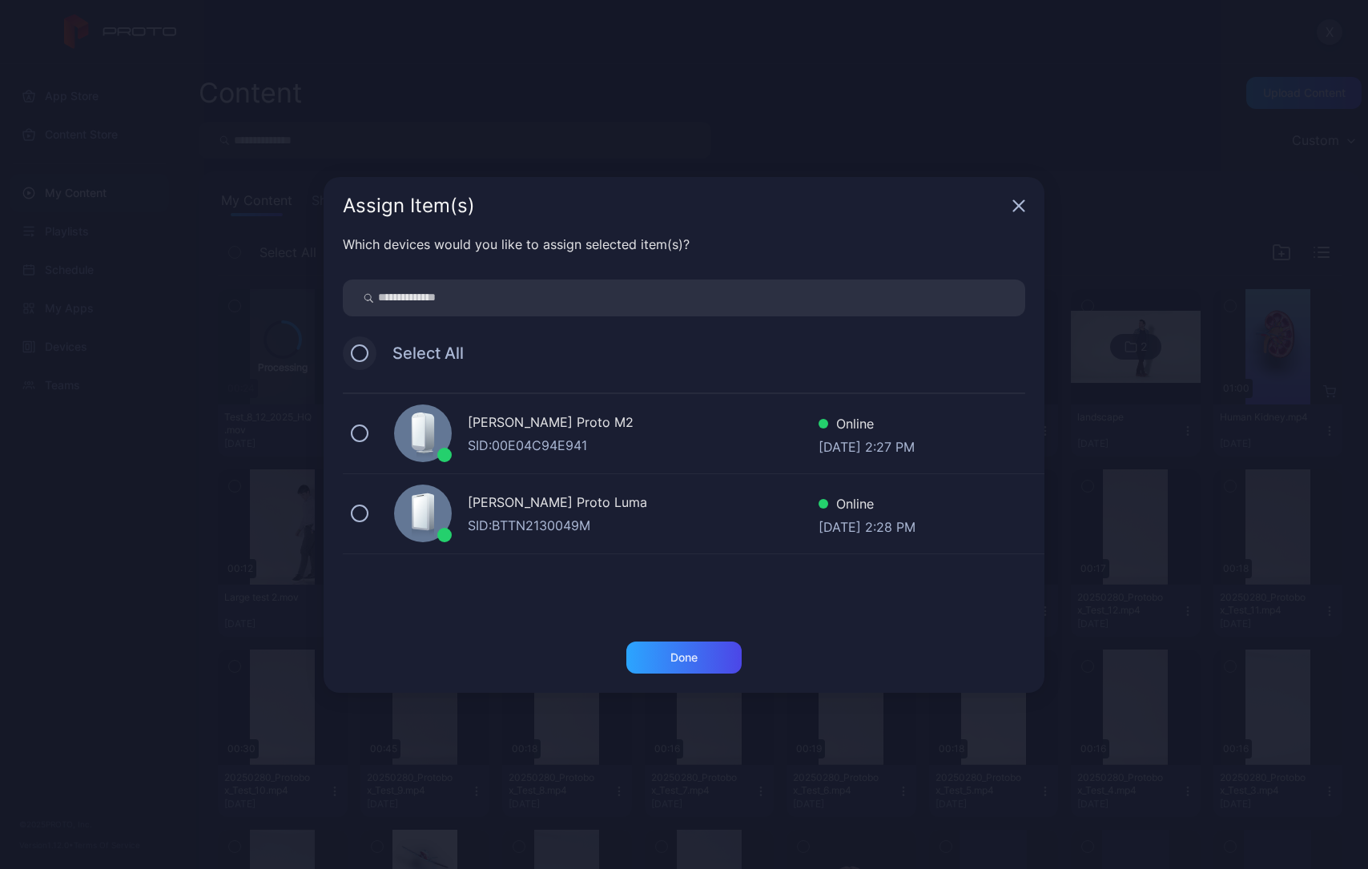
click at [364, 353] on button at bounding box center [360, 353] width 18 height 18
click at [656, 651] on div "Done" at bounding box center [683, 657] width 115 height 32
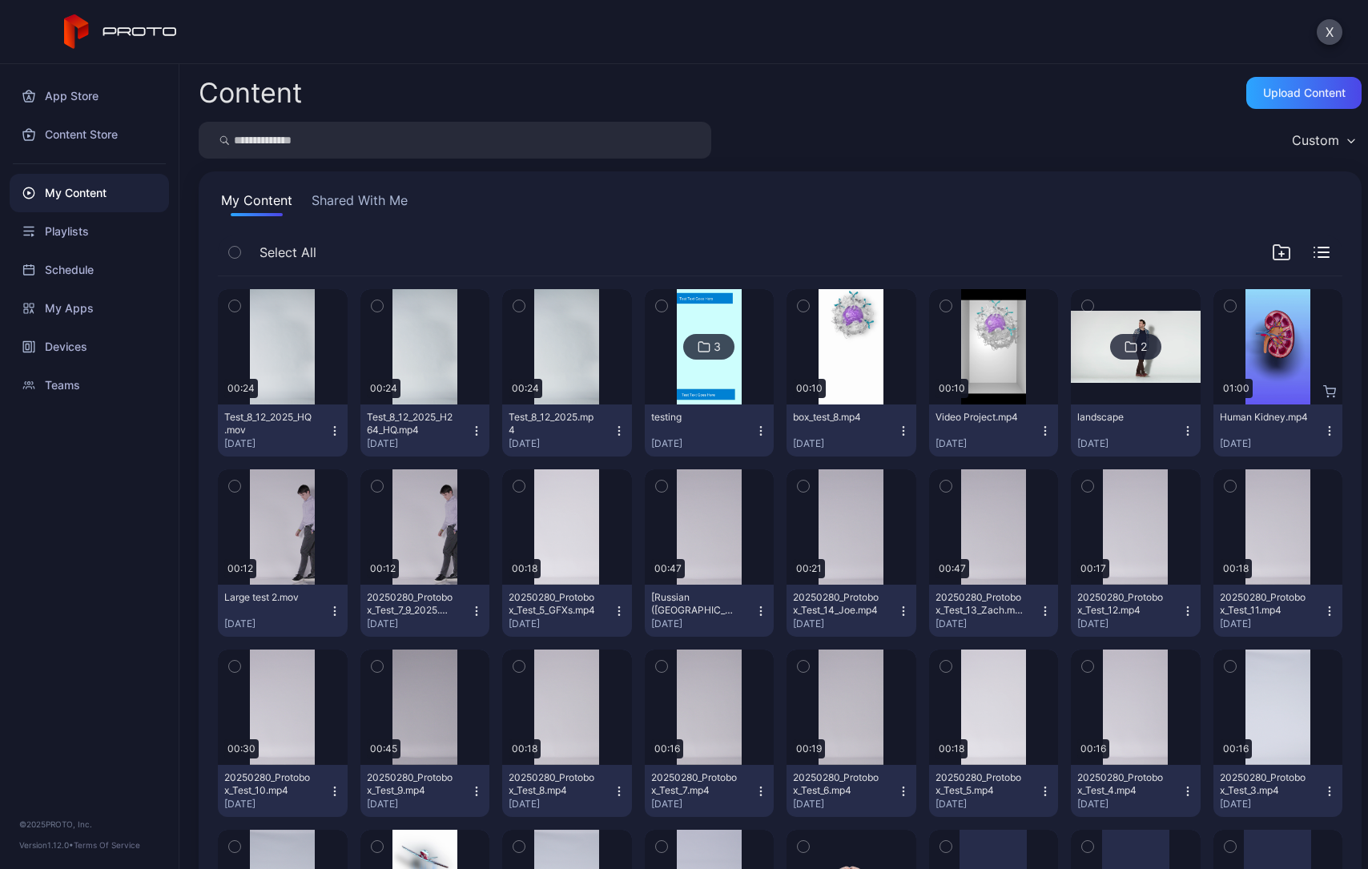
click at [331, 430] on icon "button" at bounding box center [334, 430] width 13 height 13
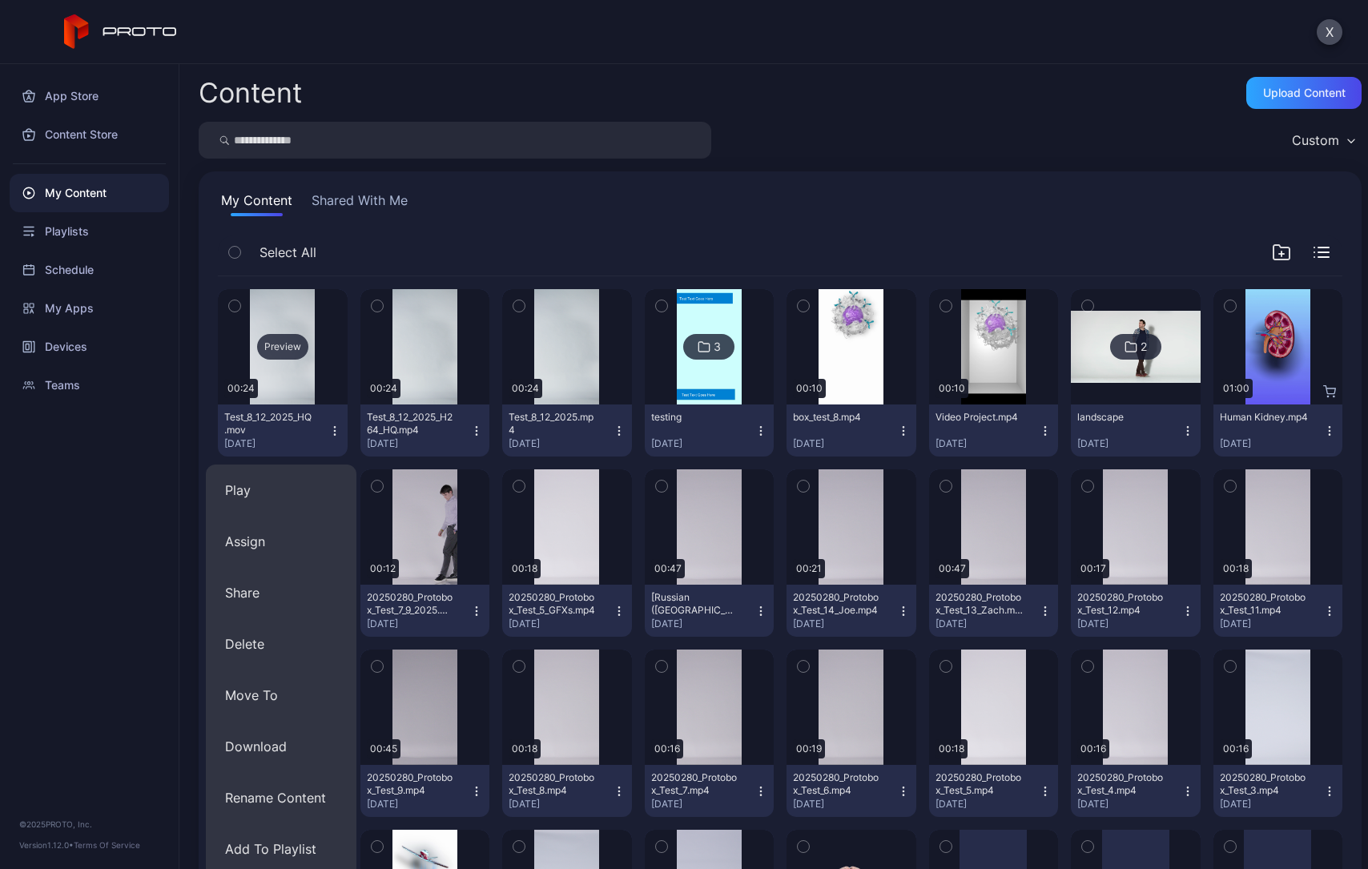
click at [294, 355] on div "Preview" at bounding box center [282, 347] width 51 height 26
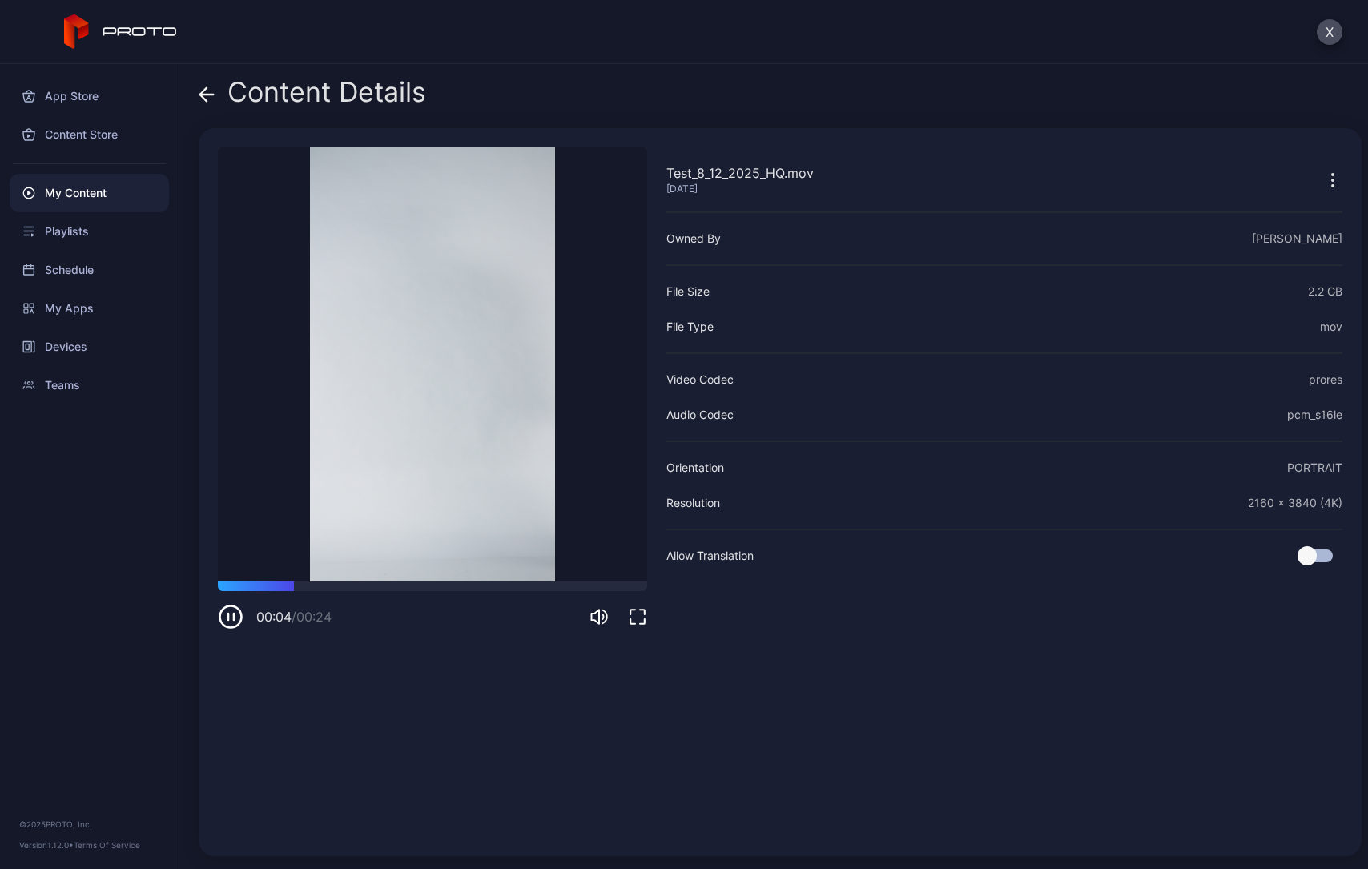
click at [209, 92] on icon at bounding box center [207, 94] width 16 height 16
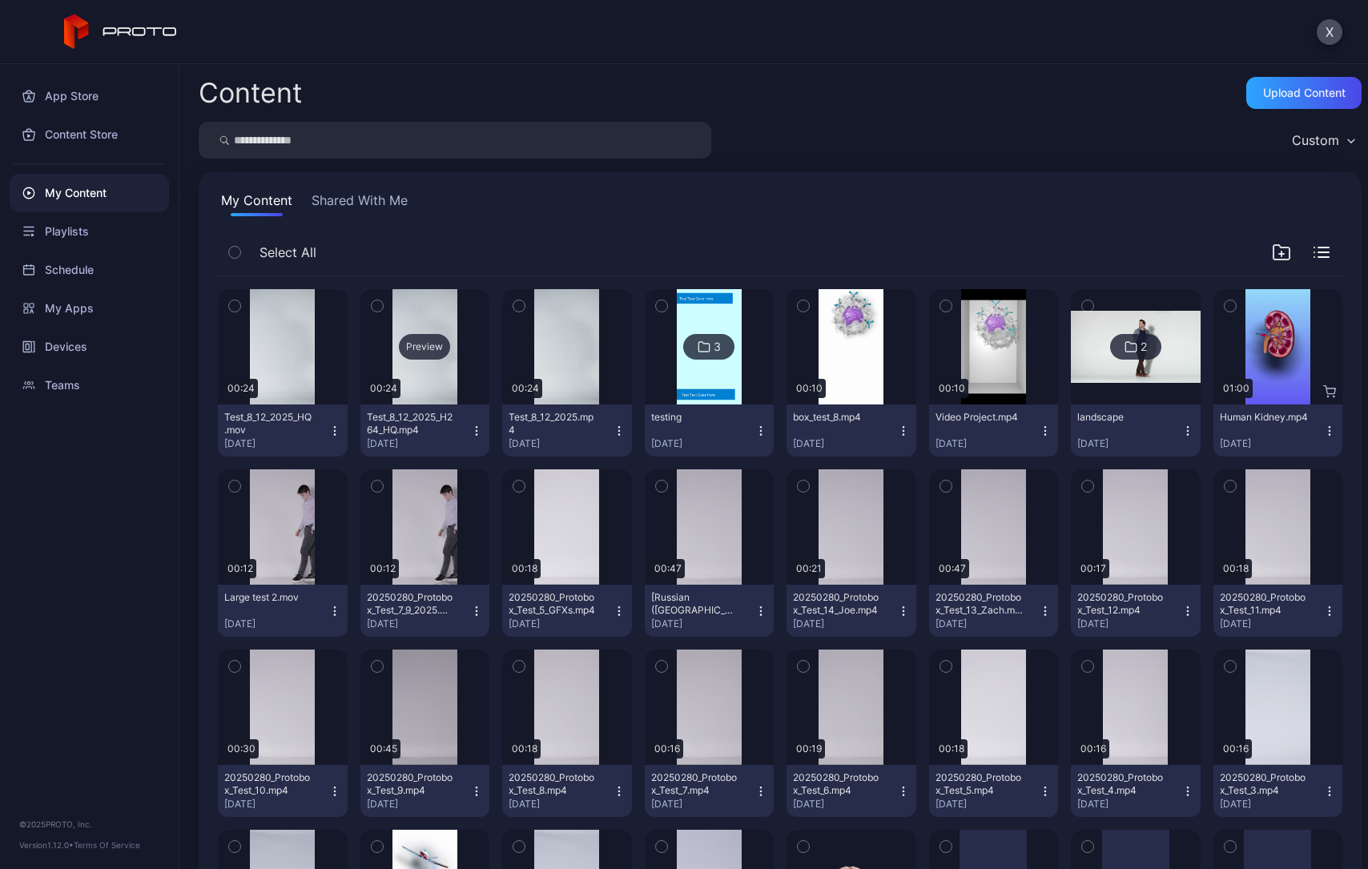
click at [435, 364] on div "Preview" at bounding box center [425, 346] width 130 height 115
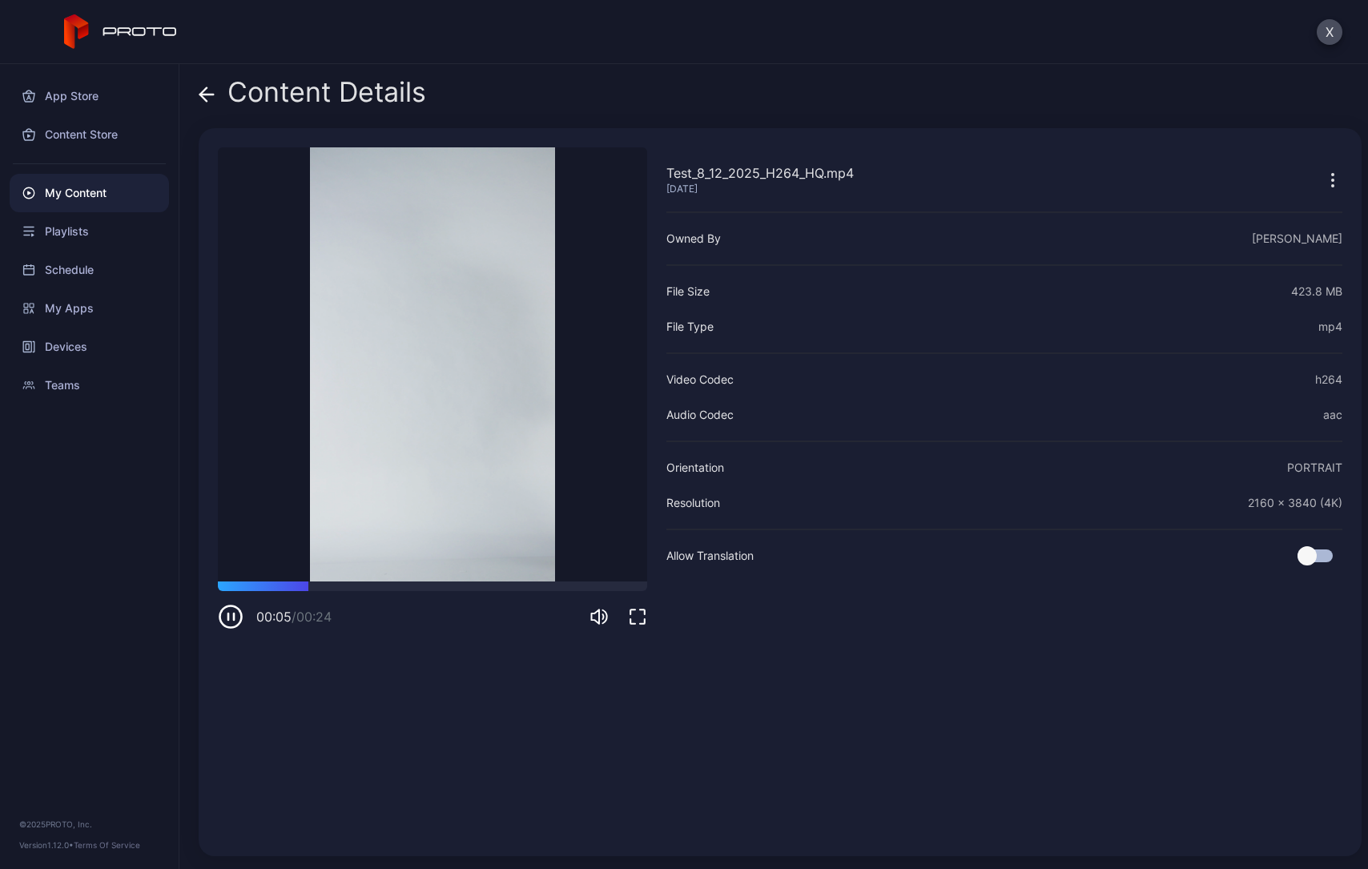
click at [1332, 175] on icon "button" at bounding box center [1333, 175] width 2 height 2
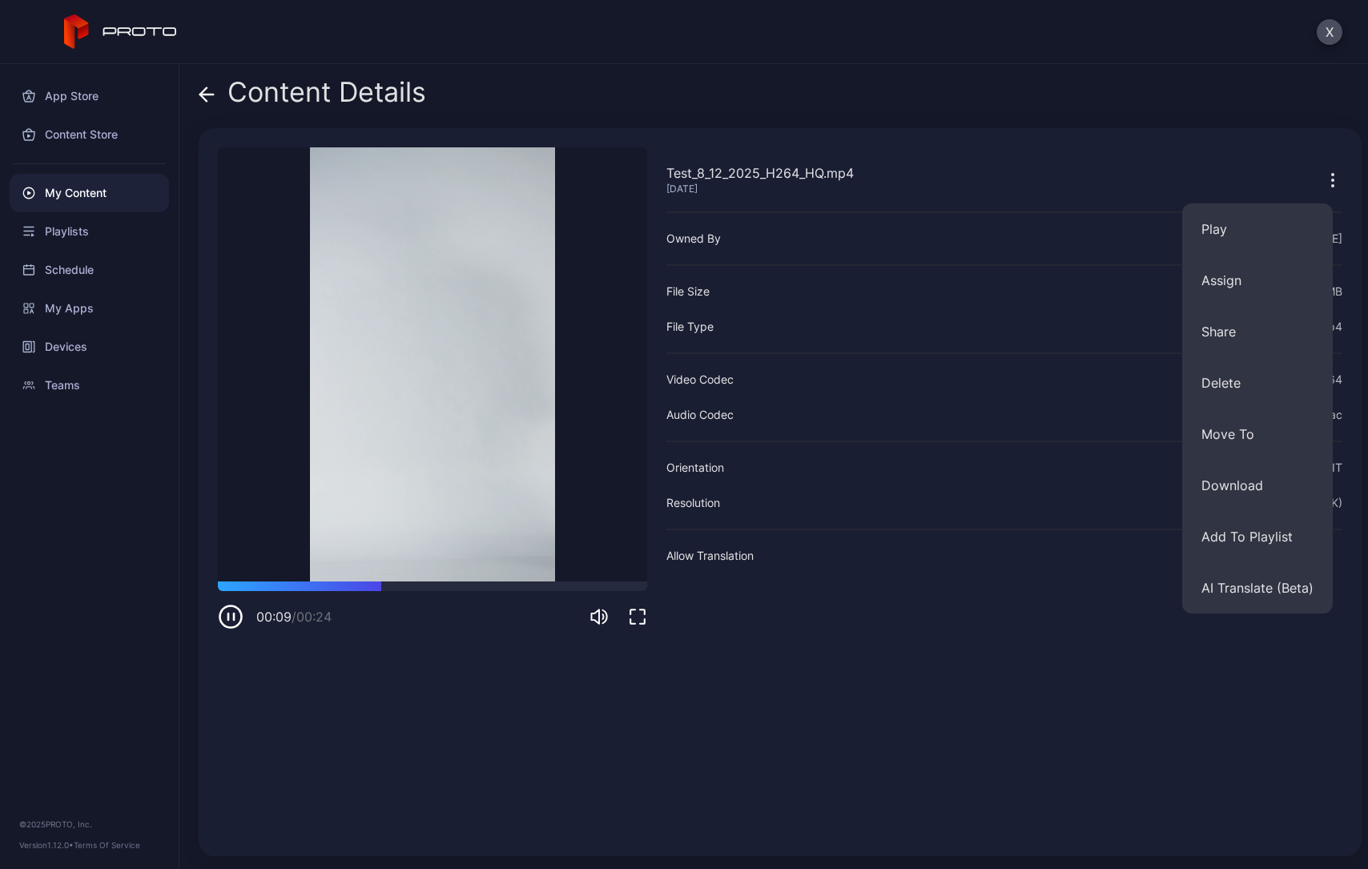
click at [703, 96] on div "Content Details" at bounding box center [780, 96] width 1163 height 38
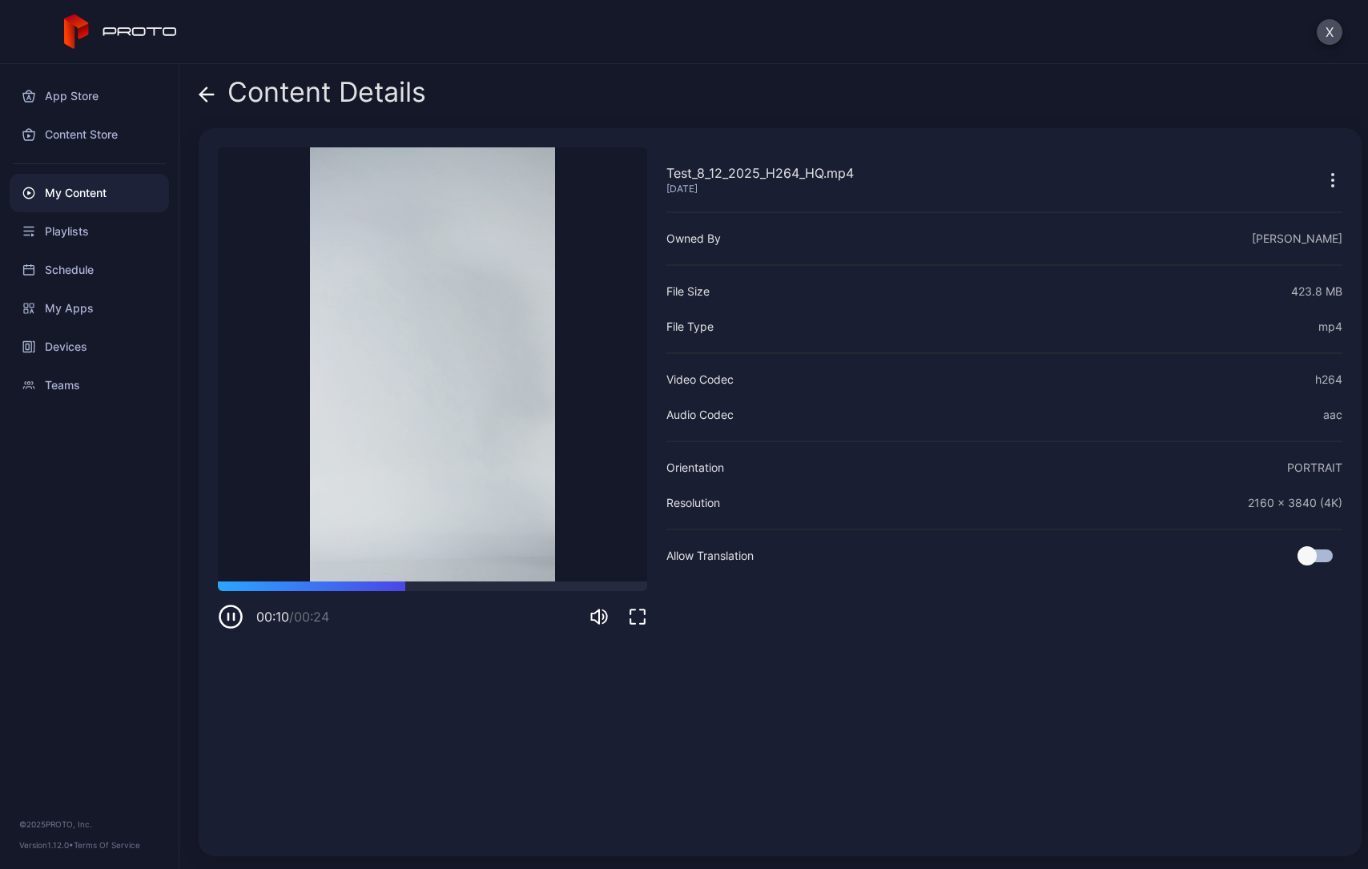
click at [205, 90] on icon at bounding box center [203, 94] width 6 height 14
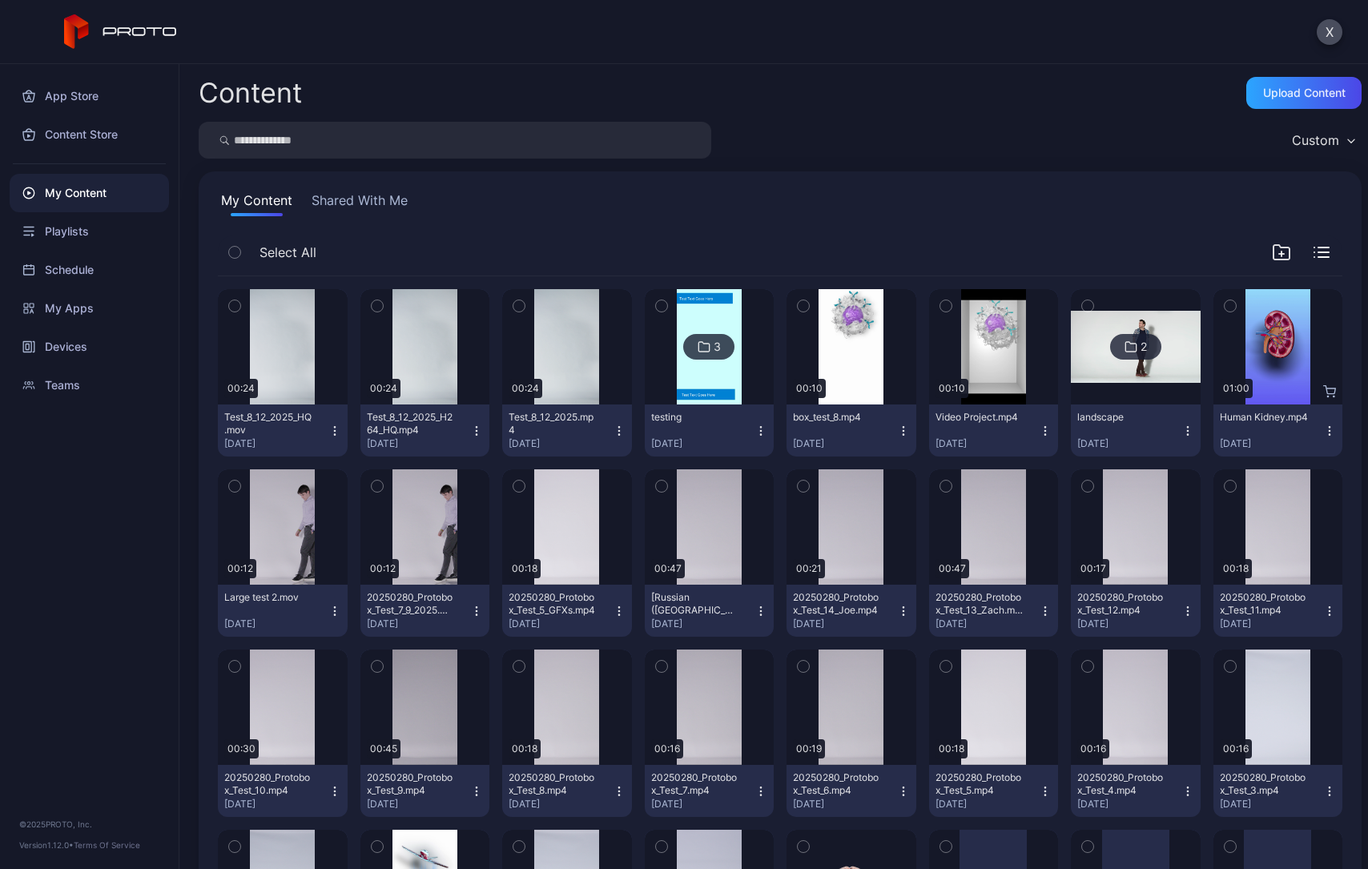
click at [470, 434] on icon "button" at bounding box center [476, 430] width 13 height 13
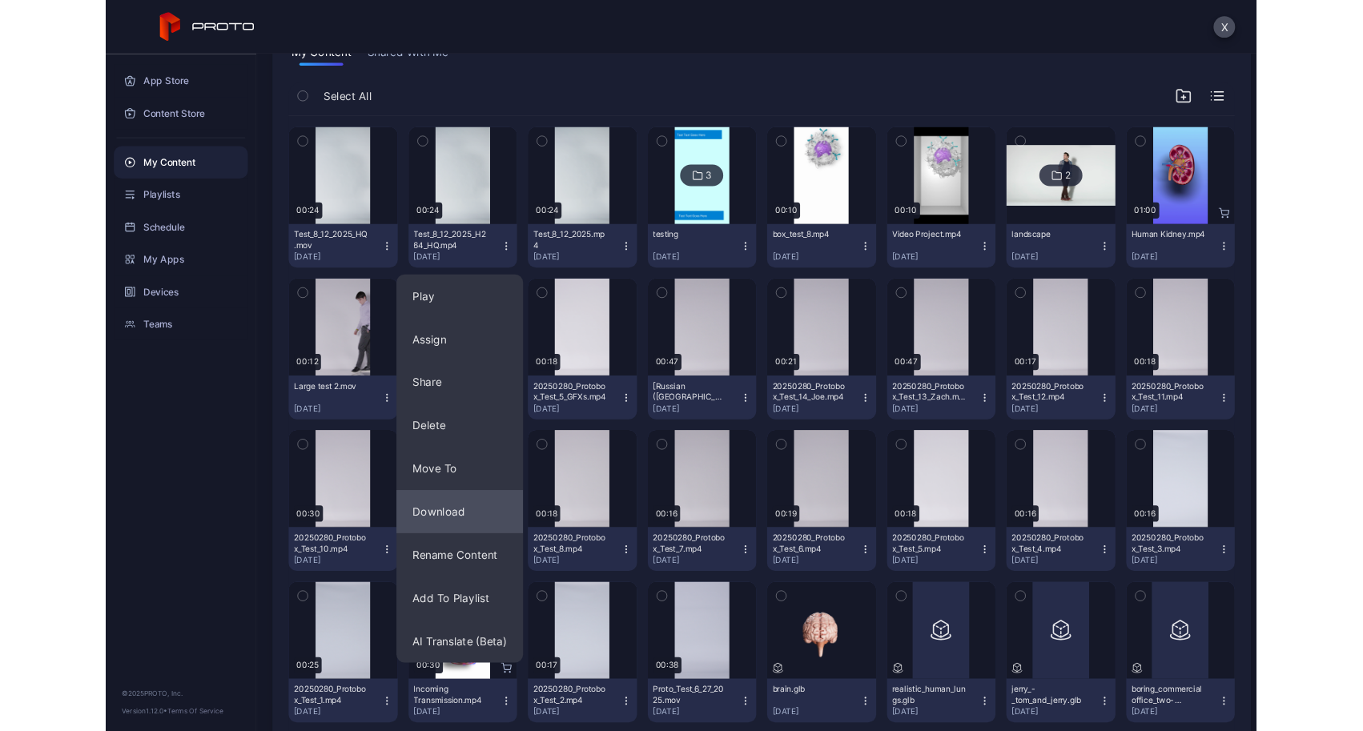
scroll to position [160, 0]
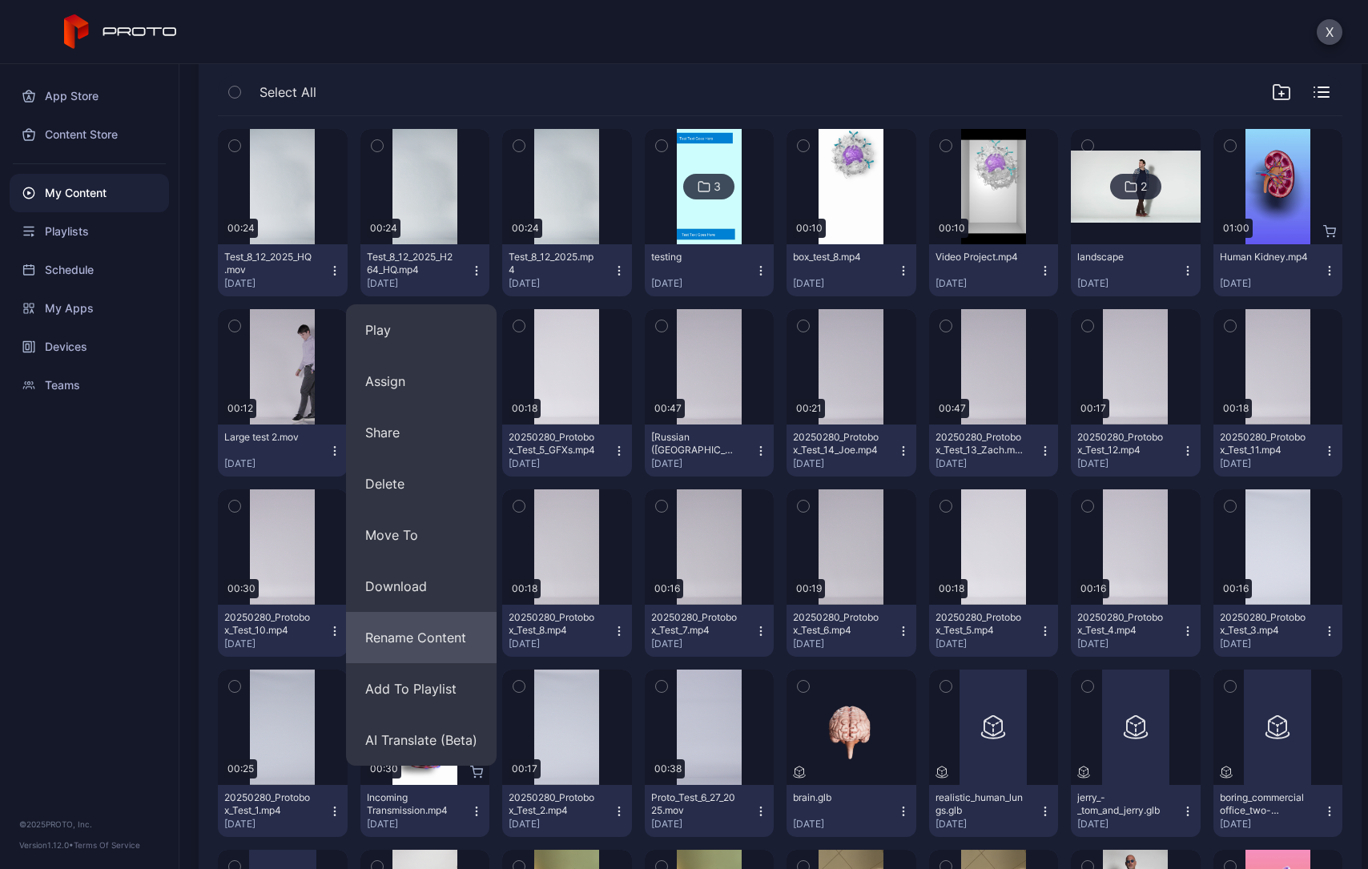
click at [441, 638] on button "Rename Content" at bounding box center [421, 637] width 151 height 51
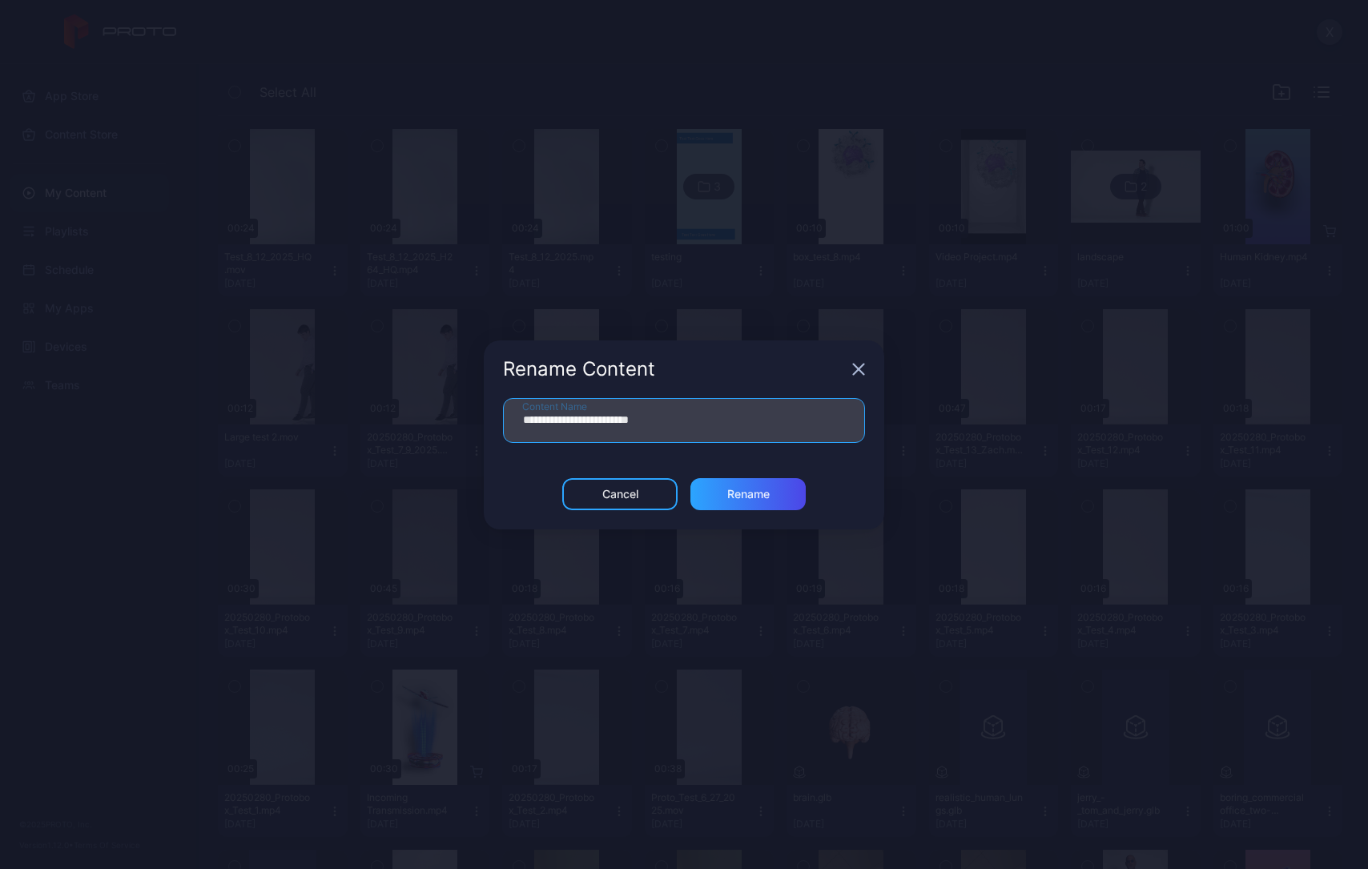
drag, startPoint x: 605, startPoint y: 420, endPoint x: 516, endPoint y: 421, distance: 89.7
click at [517, 421] on input "**********" at bounding box center [684, 420] width 362 height 45
type input "**********"
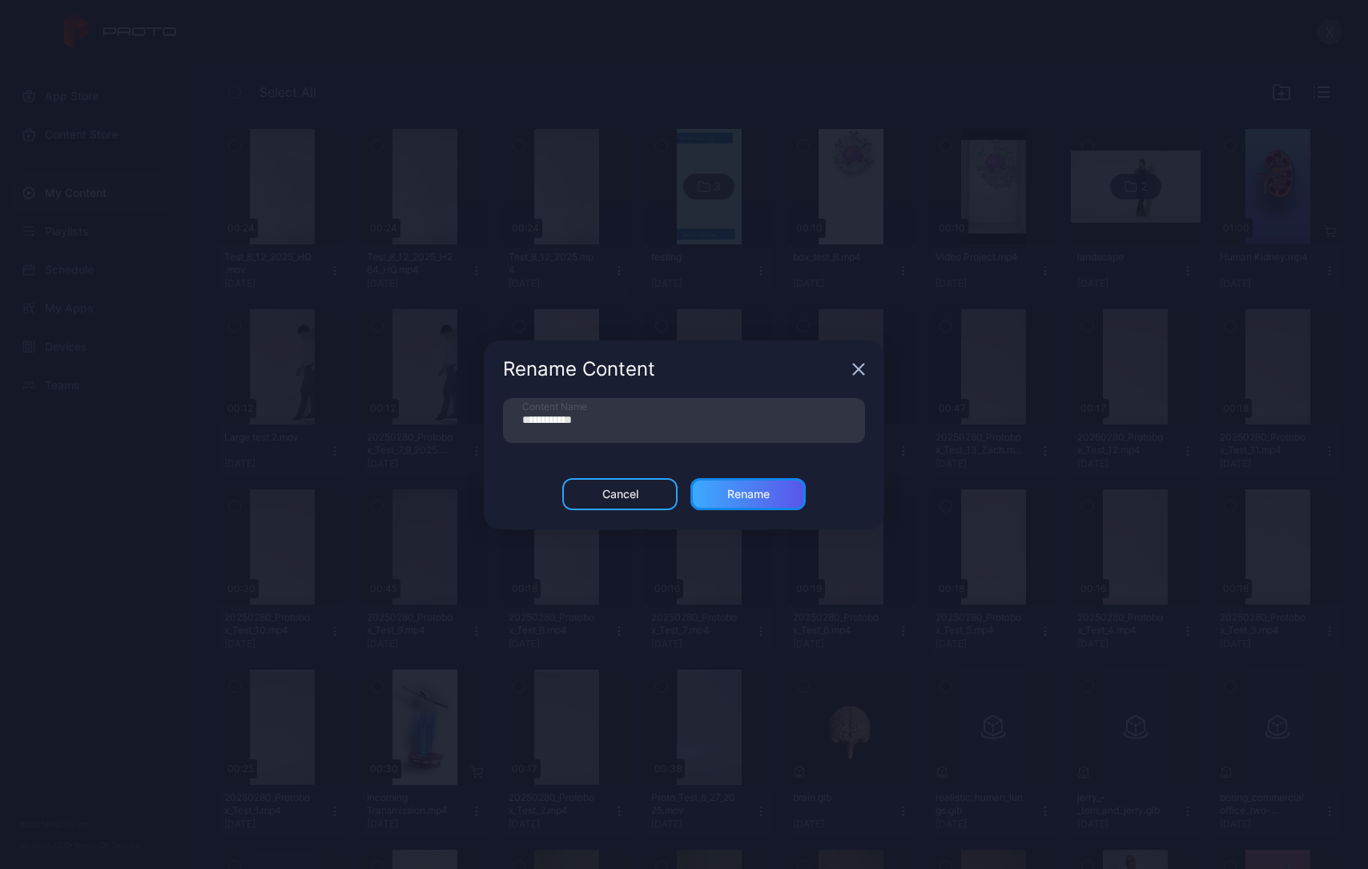
click at [744, 494] on div "Rename" at bounding box center [748, 494] width 42 height 13
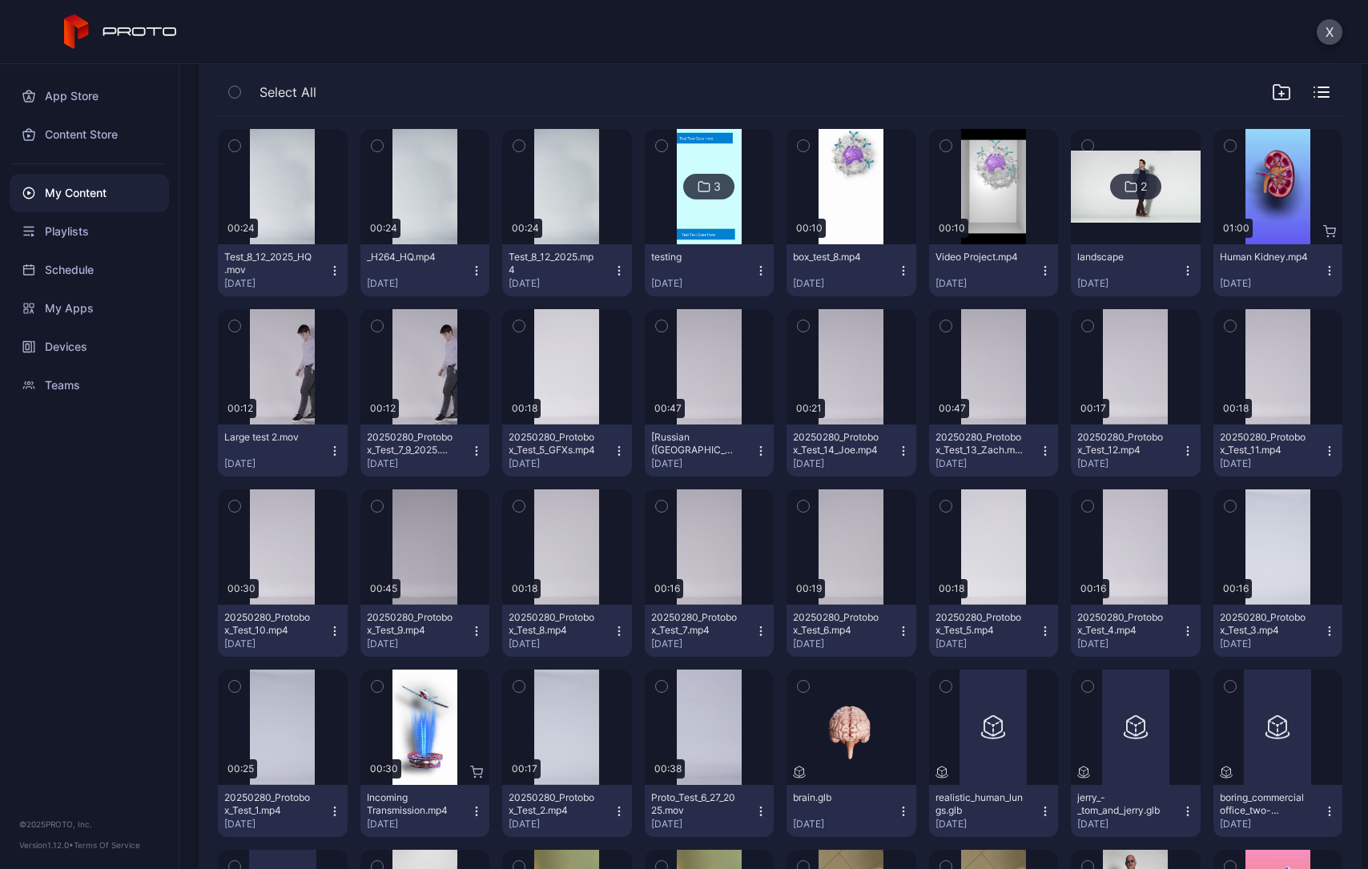
drag, startPoint x: 589, startPoint y: 200, endPoint x: 578, endPoint y: 80, distance: 120.6
click at [578, 80] on div "Select All" at bounding box center [780, 95] width 1124 height 41
click at [613, 272] on icon "button" at bounding box center [619, 270] width 13 height 13
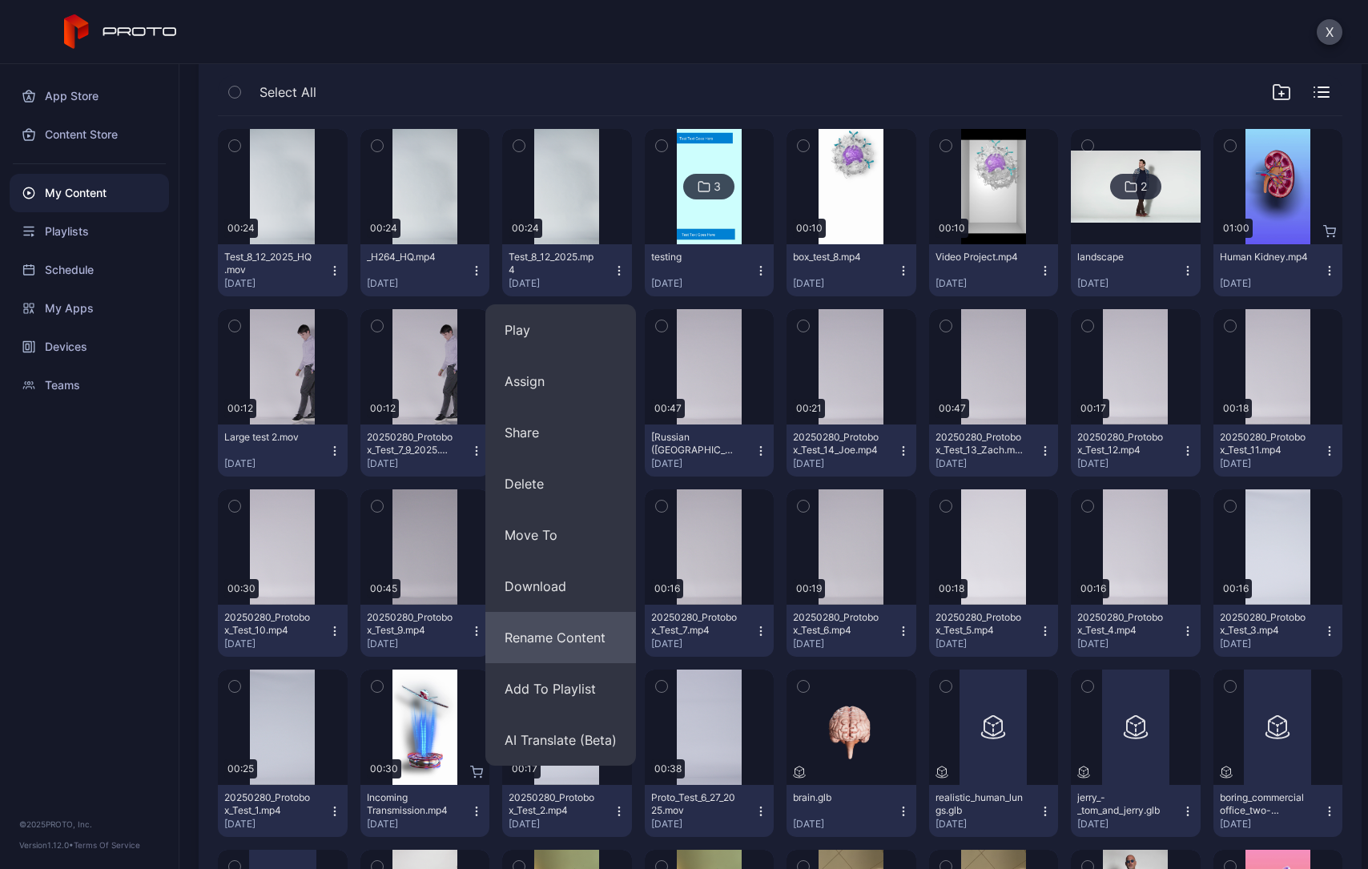
click at [567, 641] on button "Rename Content" at bounding box center [560, 637] width 151 height 51
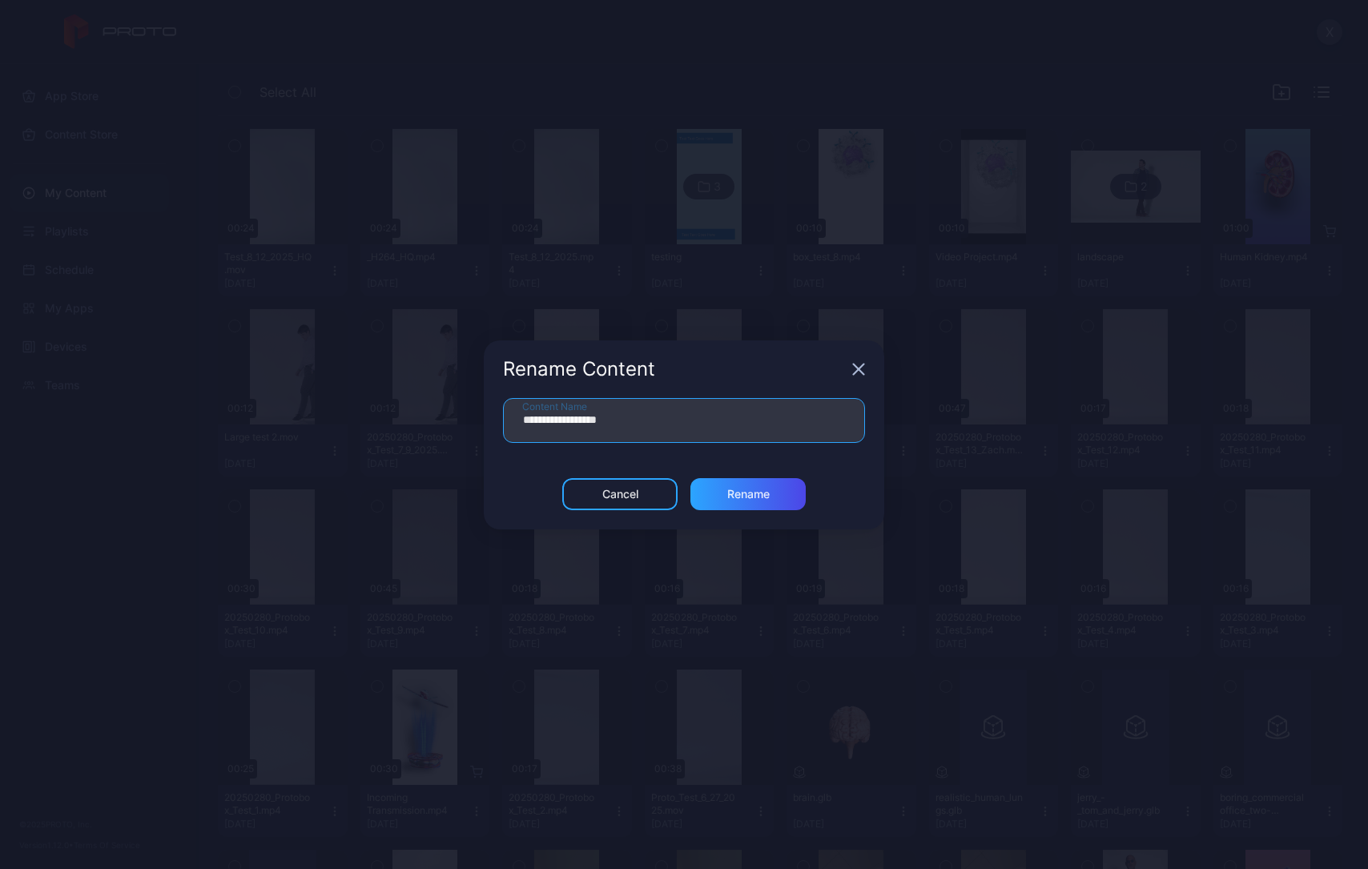
drag, startPoint x: 572, startPoint y: 420, endPoint x: 490, endPoint y: 422, distance: 81.7
click at [490, 422] on div "**********" at bounding box center [684, 438] width 400 height 80
type input "*********"
click at [709, 493] on div "Rename" at bounding box center [747, 494] width 115 height 32
